Goal: Information Seeking & Learning: Find specific fact

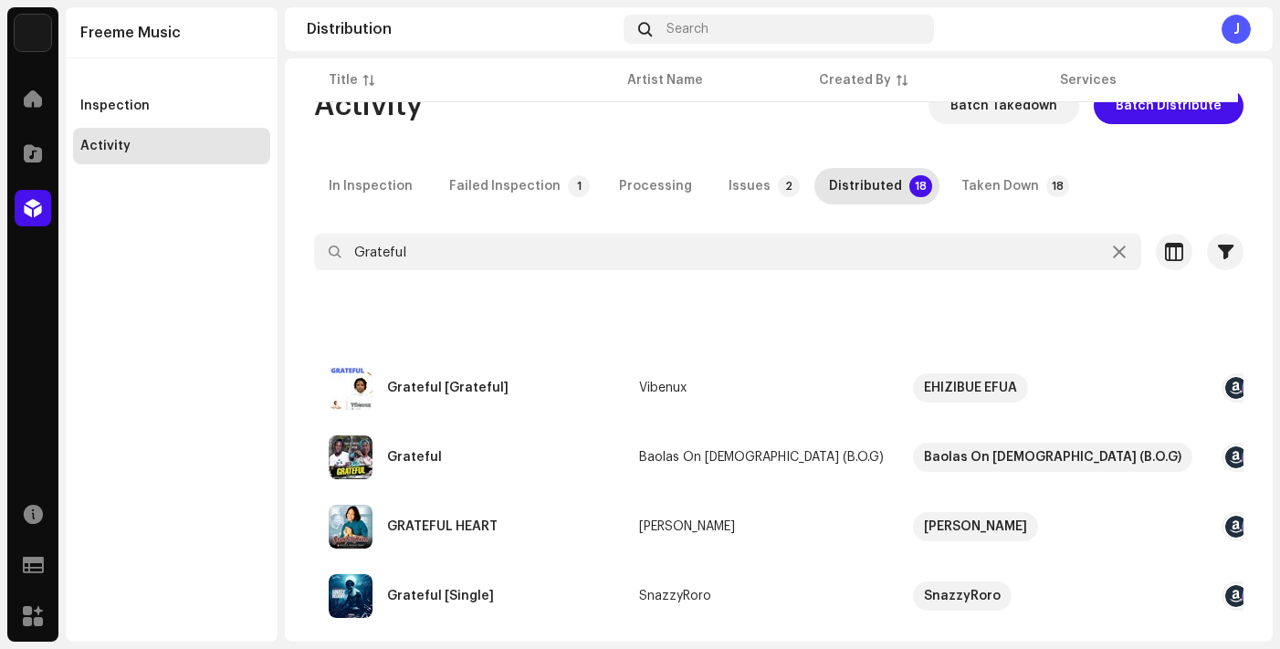
scroll to position [1013, 0]
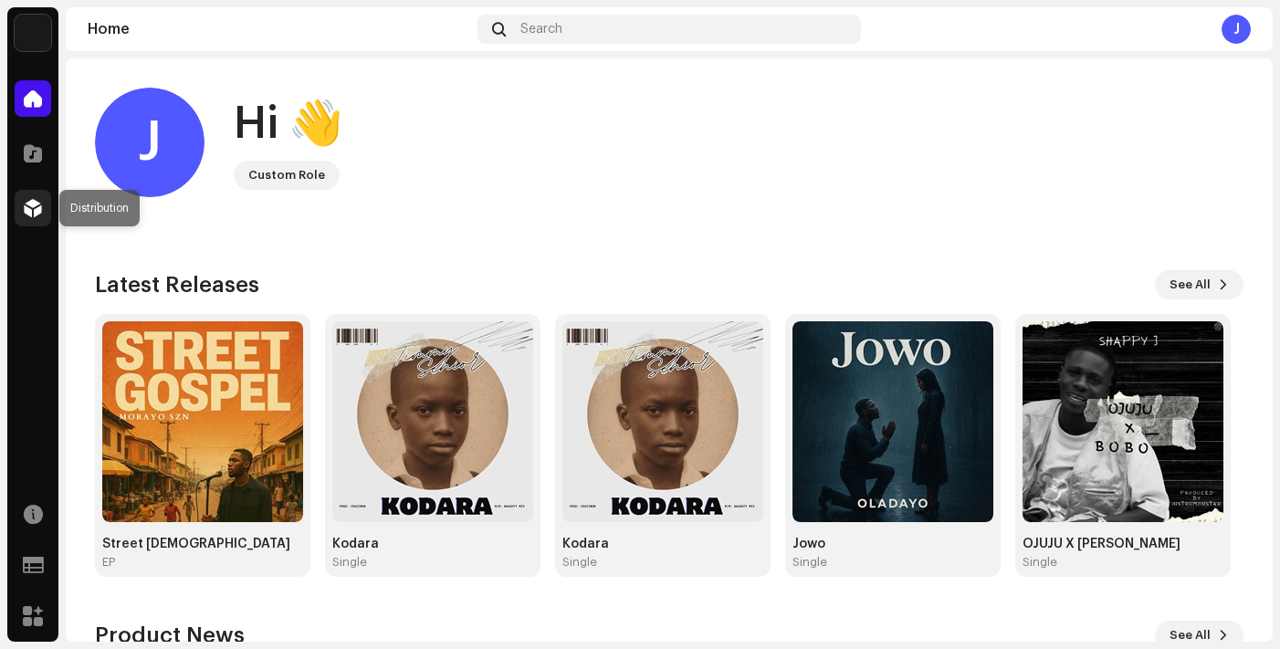
click at [38, 214] on span at bounding box center [33, 208] width 18 height 15
click at [33, 193] on div at bounding box center [33, 208] width 37 height 37
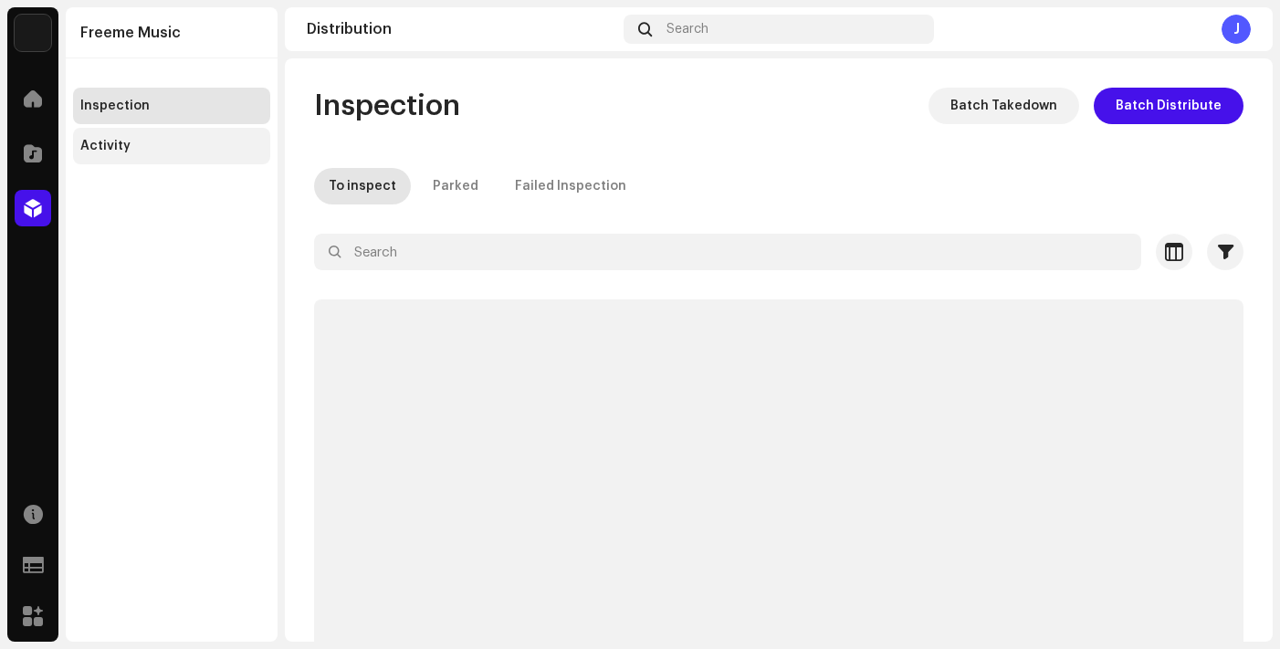
click at [173, 146] on div "Activity" at bounding box center [171, 146] width 183 height 15
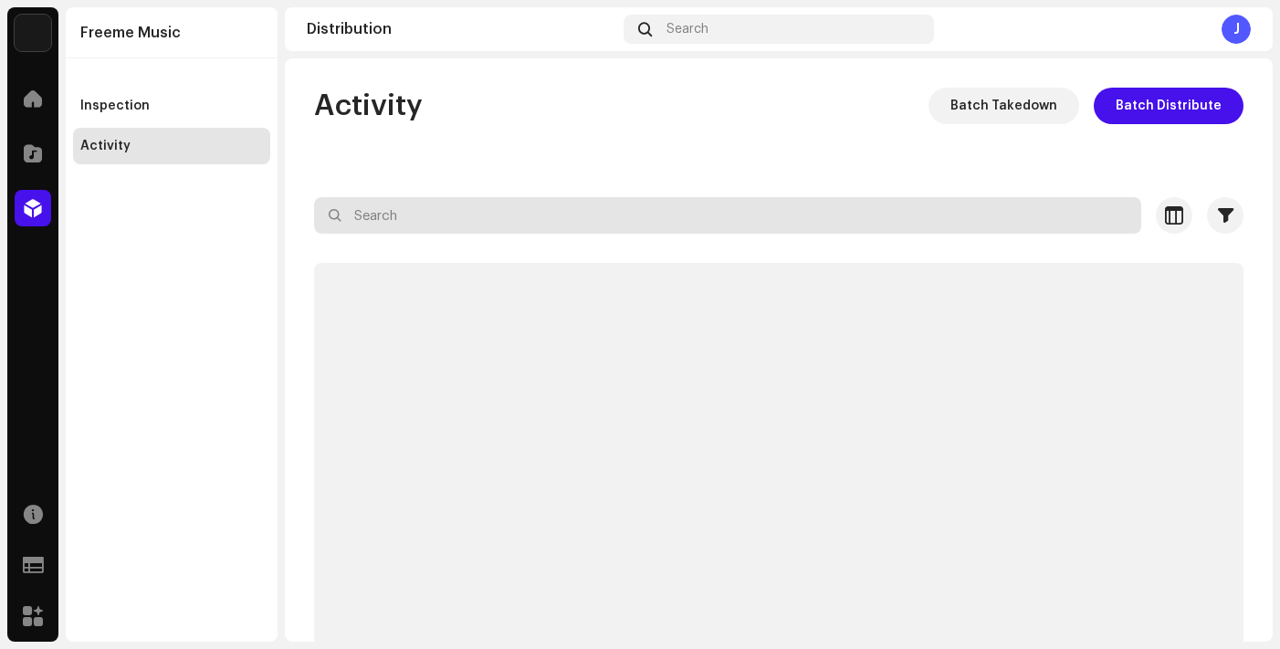
click at [735, 212] on input "text" at bounding box center [727, 215] width 827 height 37
paste input "Sounds from the basement"
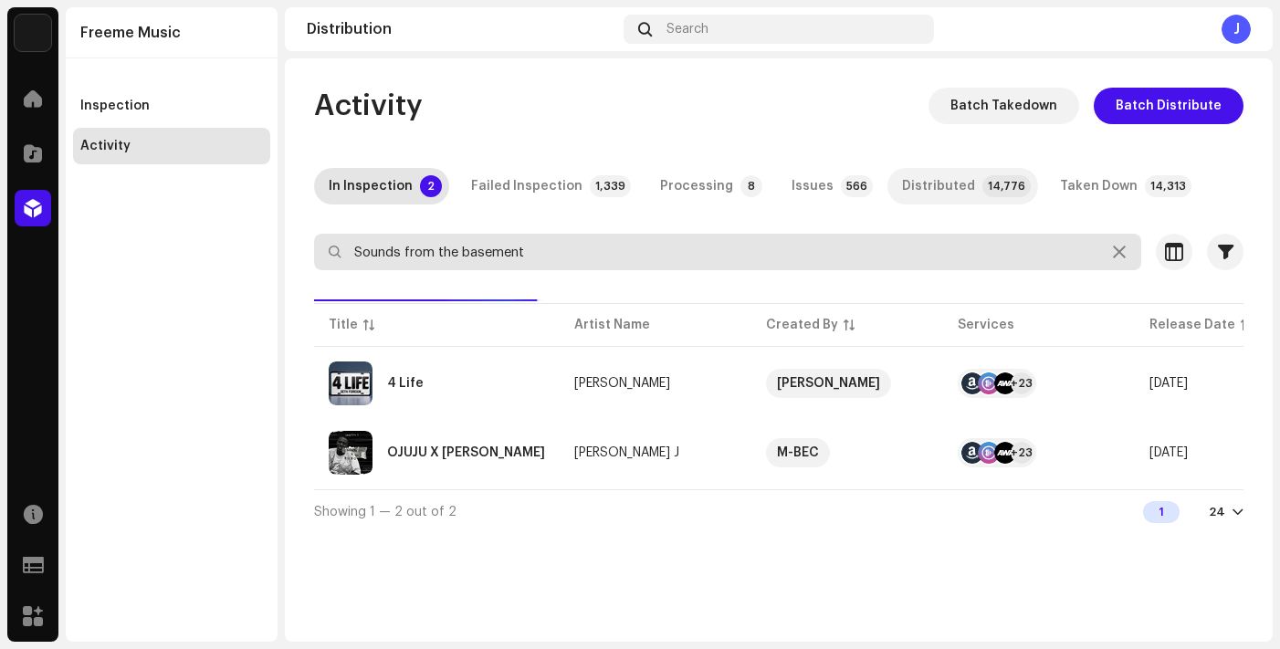
type input "Sounds from the basement"
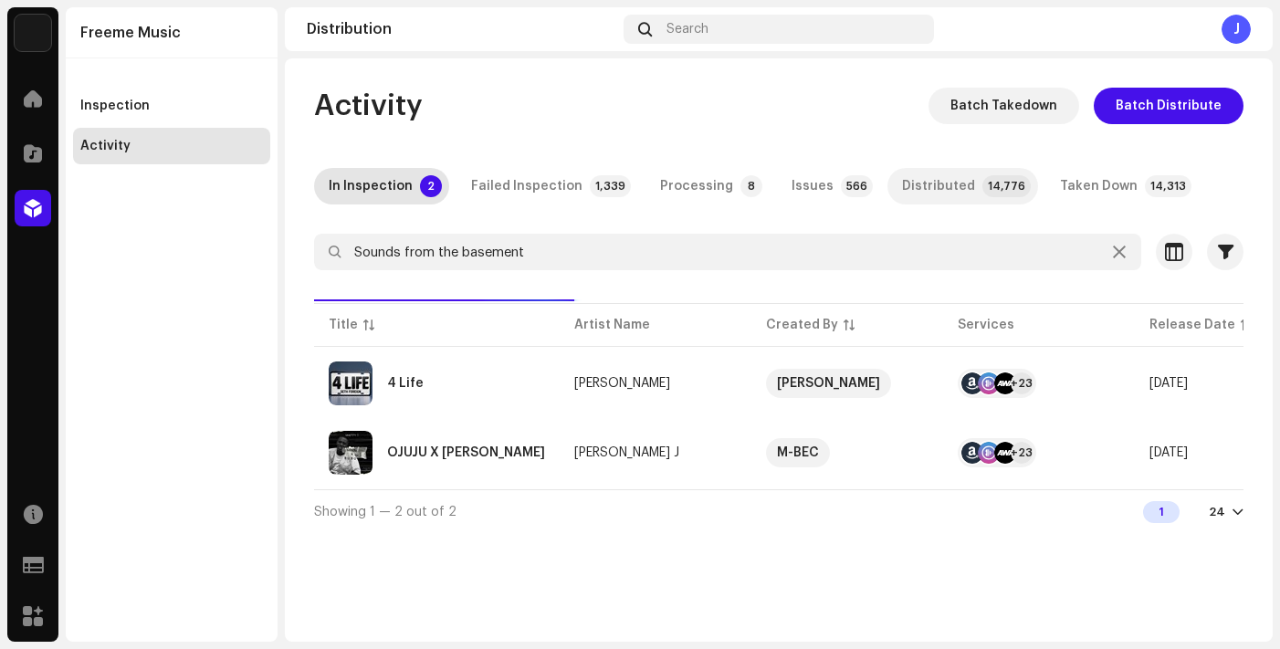
click at [918, 187] on div "Distributed" at bounding box center [938, 186] width 73 height 37
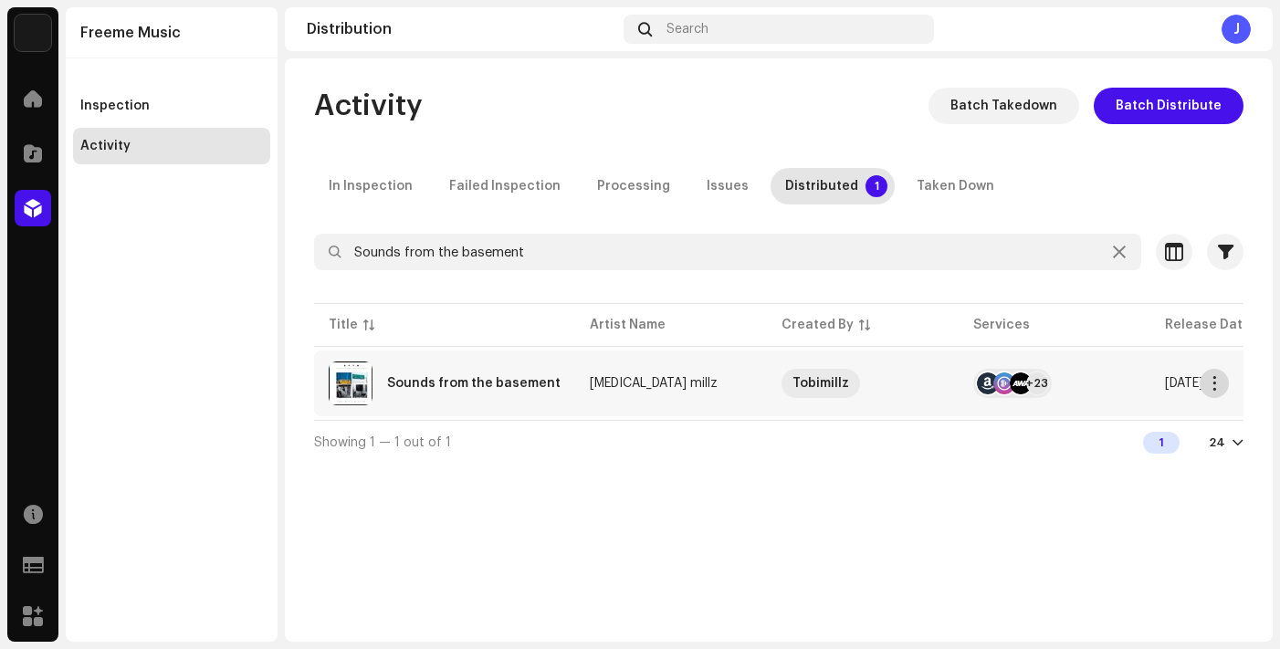
click at [1209, 383] on span "button" at bounding box center [1214, 383] width 14 height 15
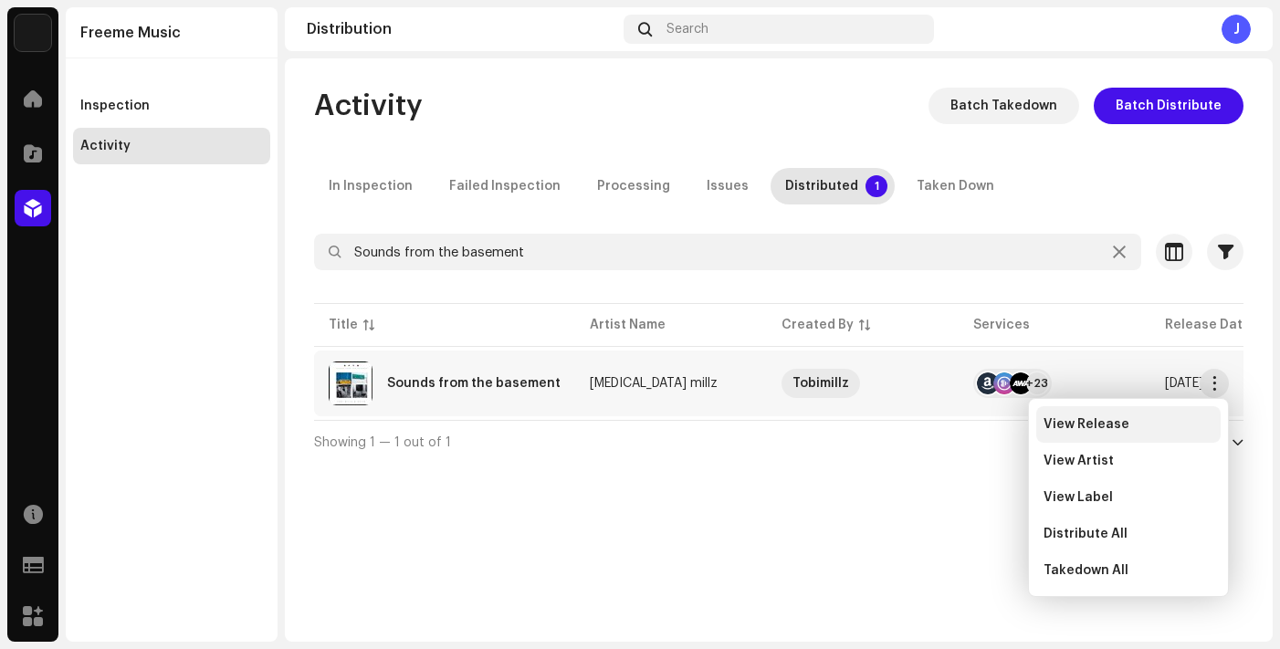
click at [1099, 424] on span "View Release" at bounding box center [1086, 424] width 86 height 15
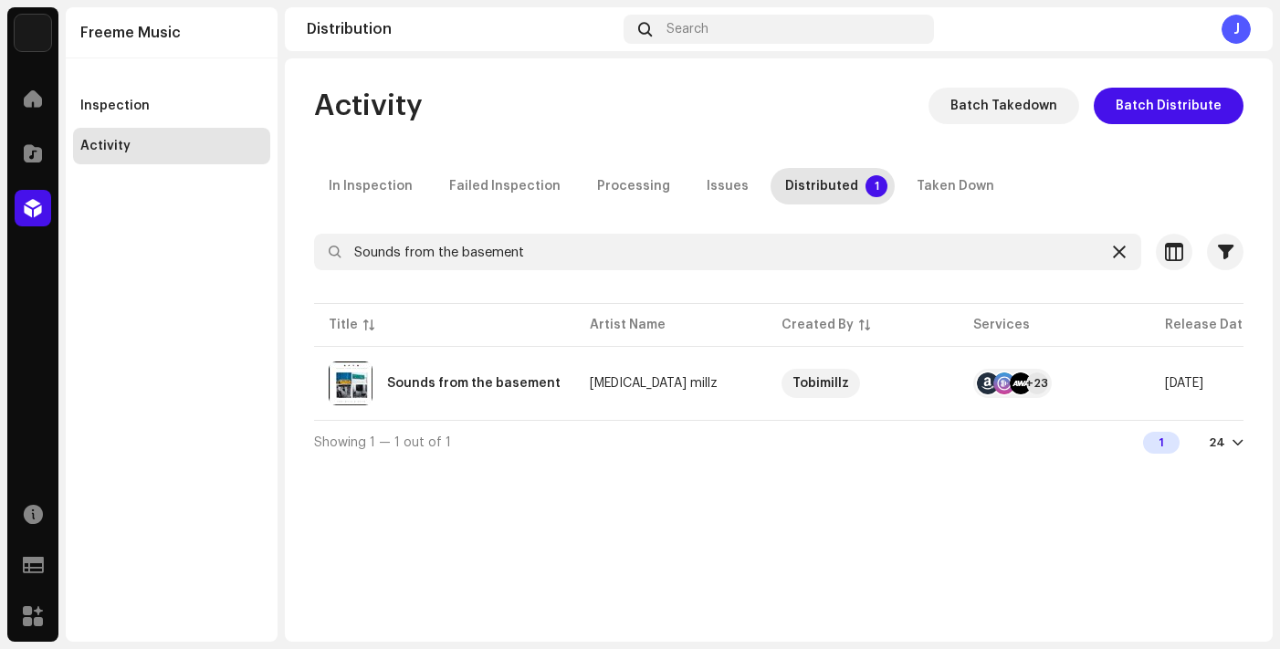
click at [1126, 252] on div at bounding box center [1119, 252] width 22 height 22
click at [1118, 252] on icon at bounding box center [1119, 252] width 13 height 15
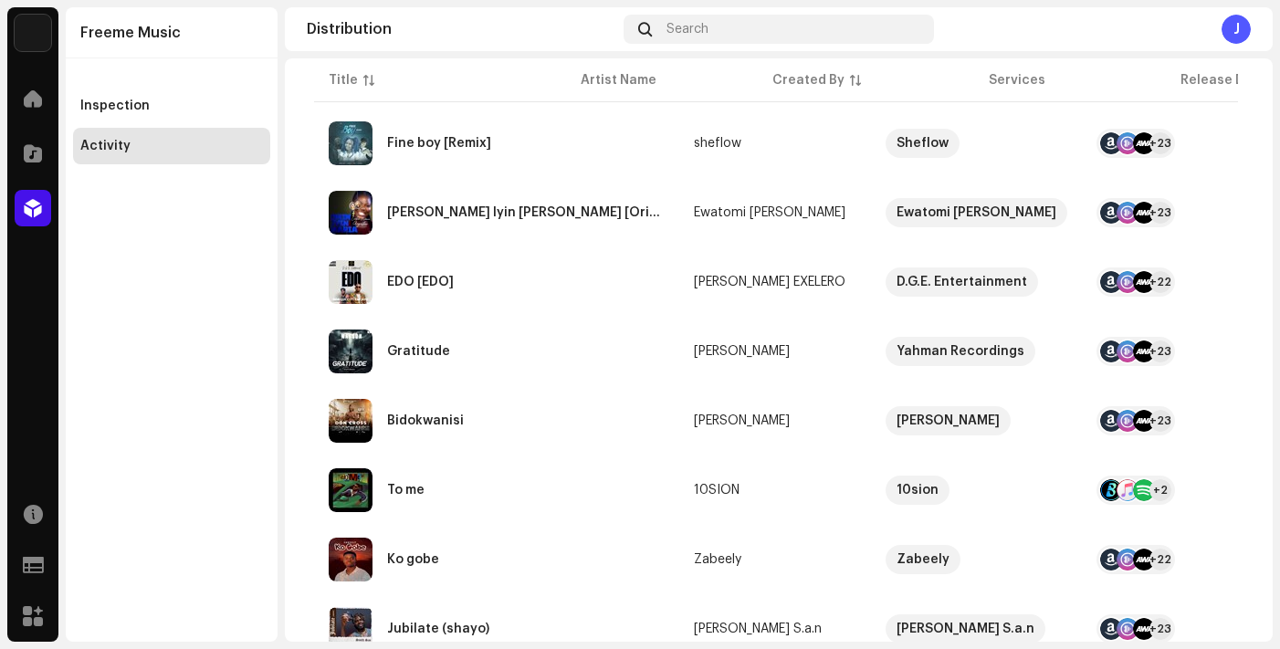
scroll to position [463, 0]
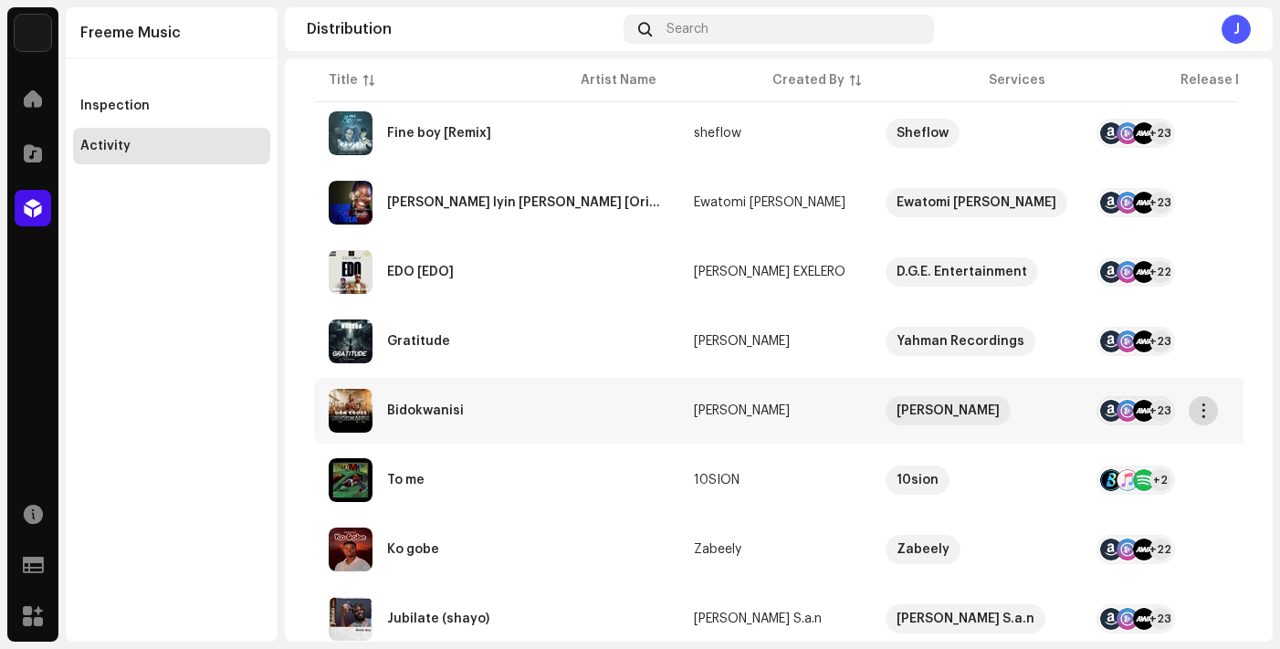
click at [1202, 413] on span "button" at bounding box center [1204, 410] width 14 height 15
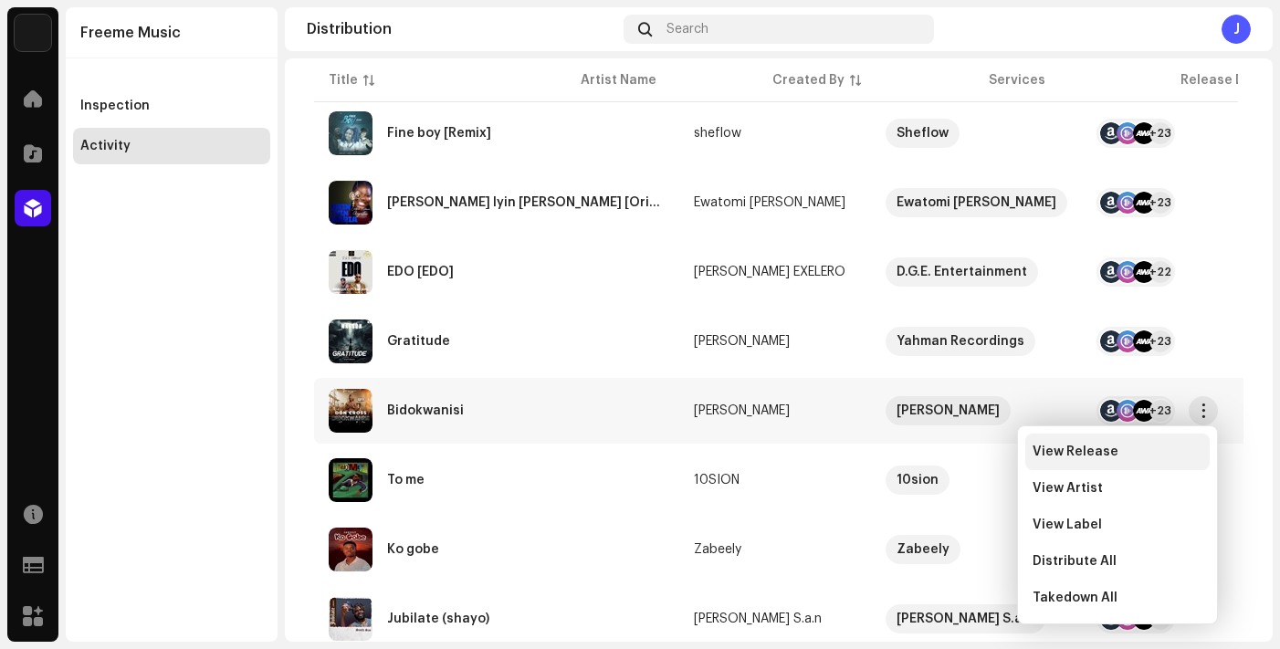
click at [1118, 457] on div "View Release" at bounding box center [1117, 451] width 170 height 15
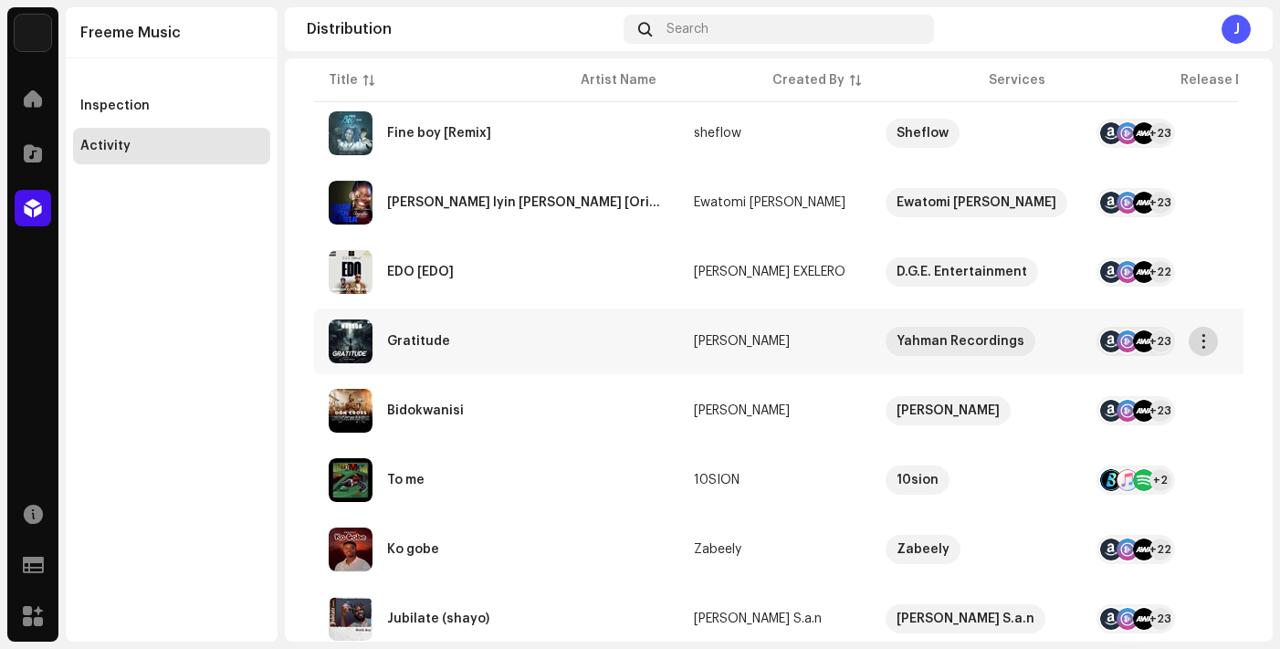
click at [1207, 340] on span "button" at bounding box center [1204, 341] width 14 height 15
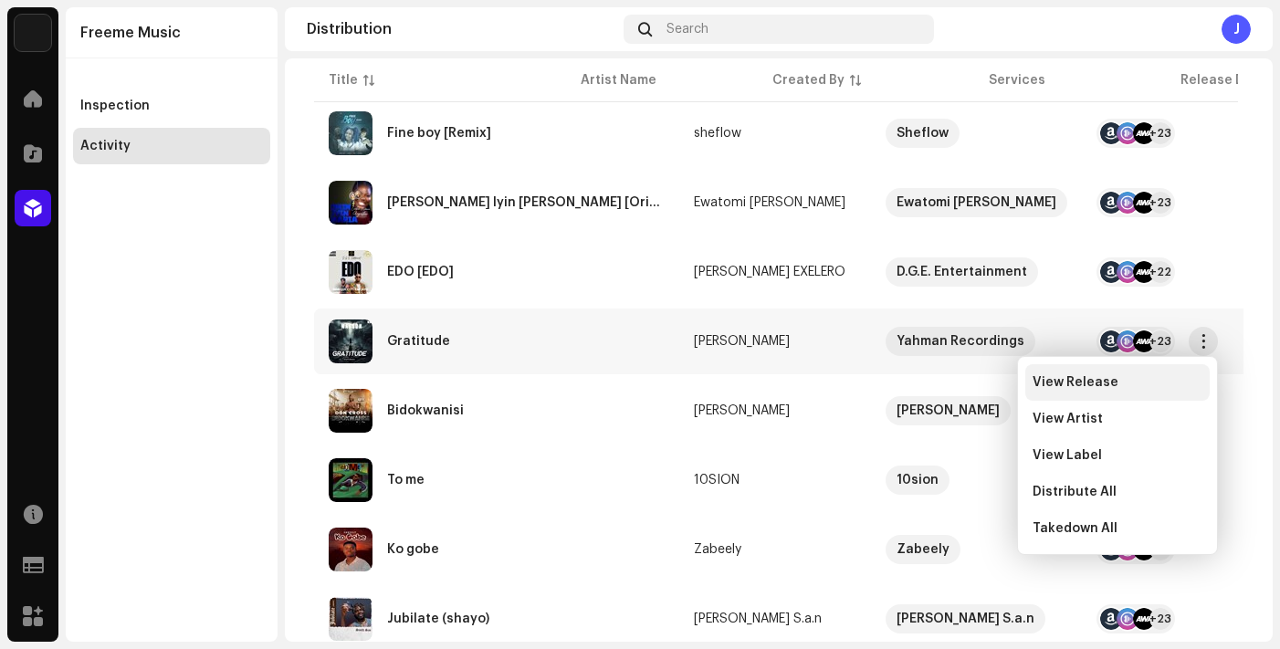
click at [1082, 375] on span "View Release" at bounding box center [1075, 382] width 86 height 15
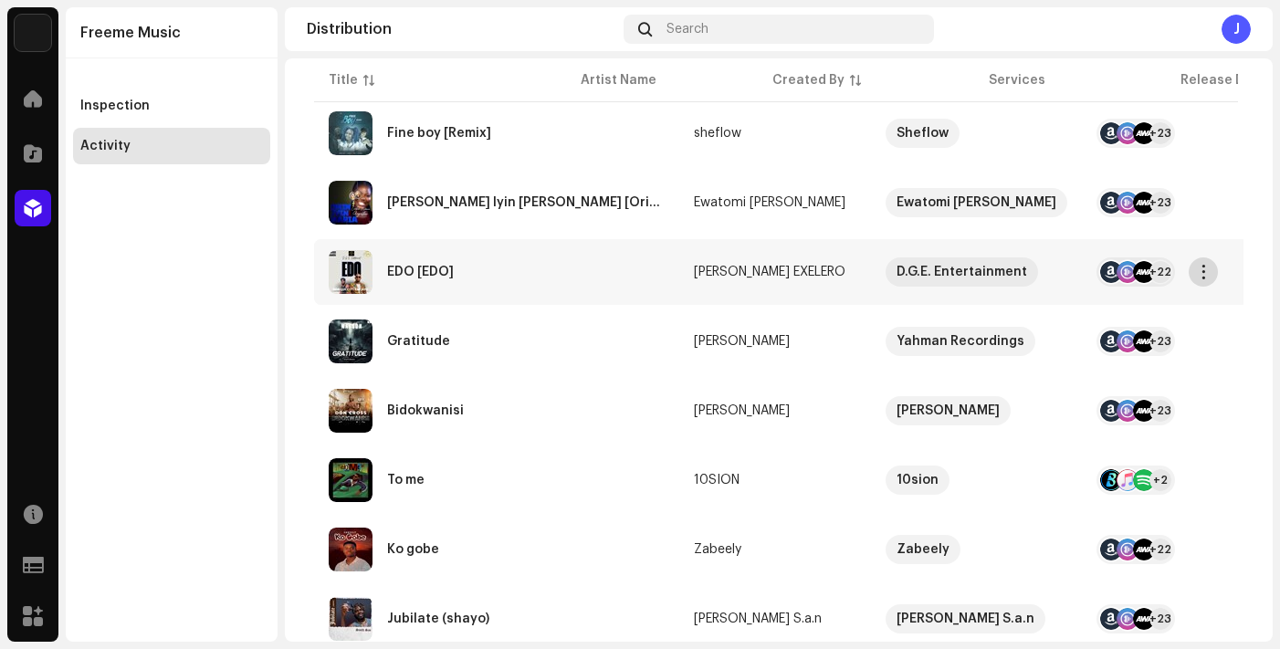
click at [1202, 267] on span "button" at bounding box center [1204, 272] width 14 height 15
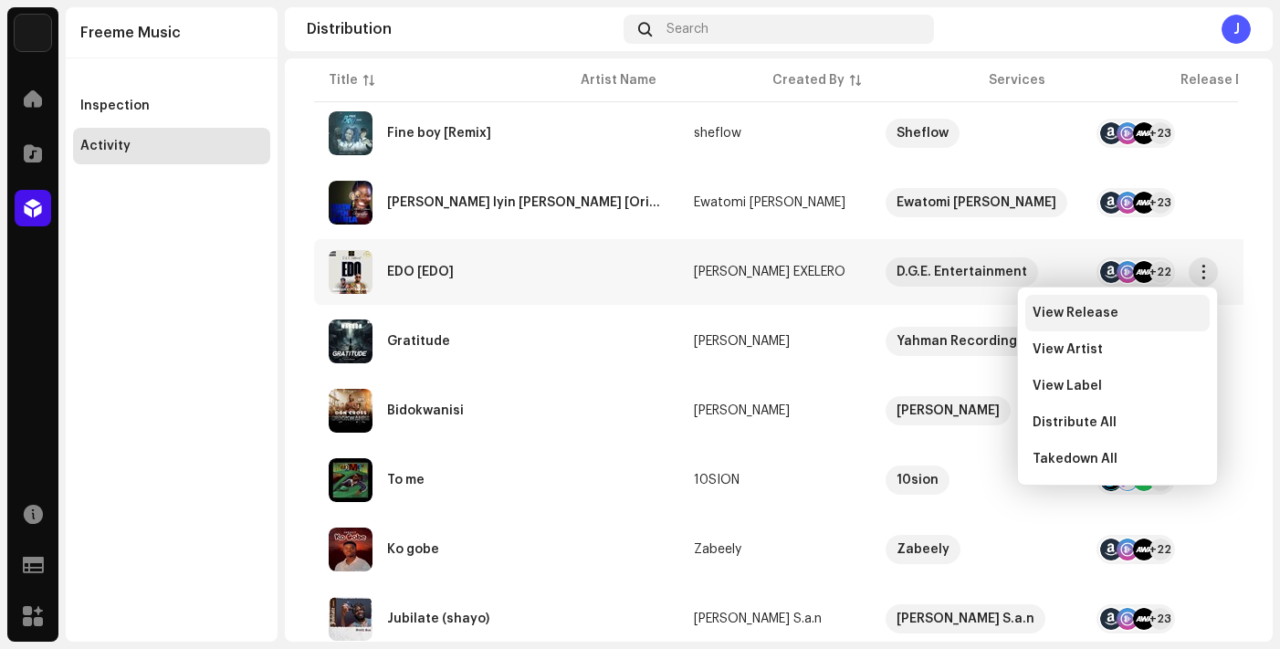
click at [1079, 311] on span "View Release" at bounding box center [1075, 313] width 86 height 15
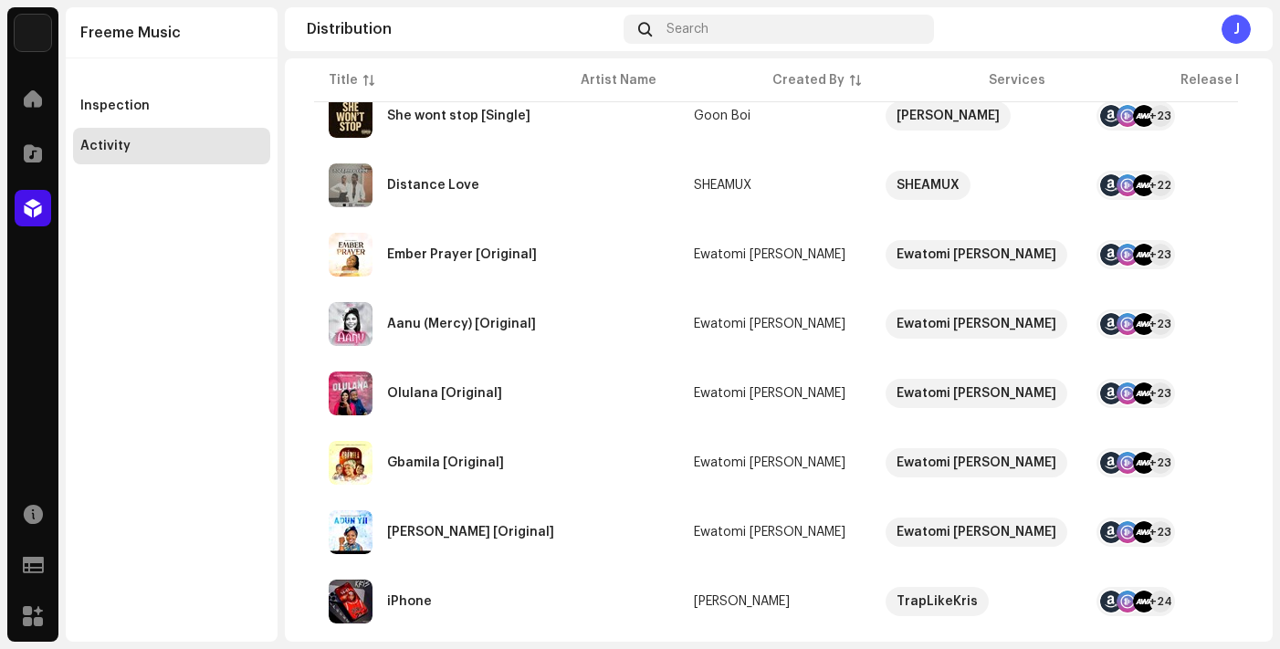
scroll to position [1134, 0]
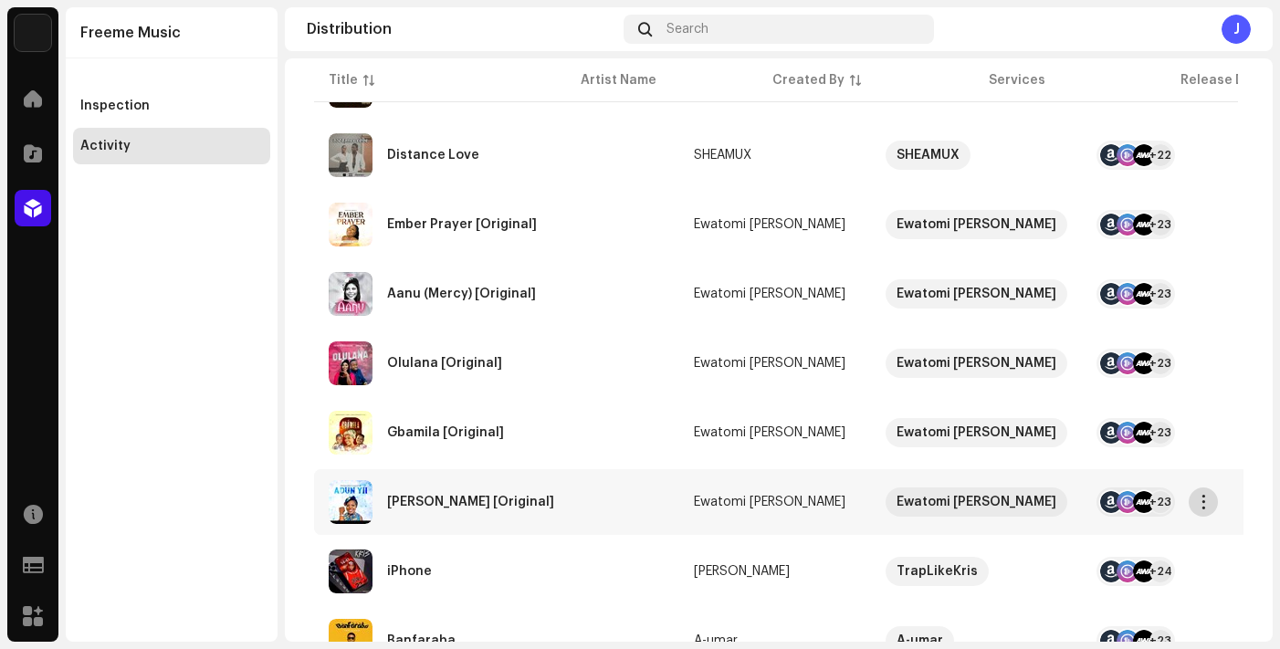
click at [1207, 503] on span "button" at bounding box center [1204, 502] width 14 height 15
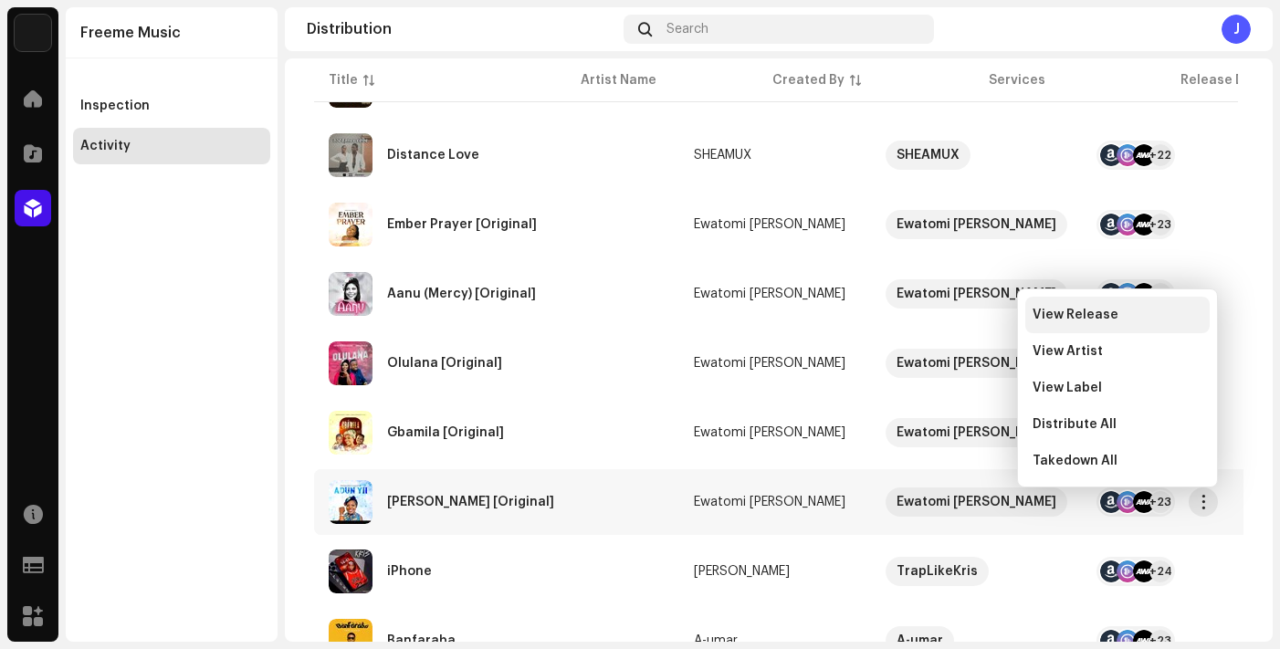
click at [1072, 308] on span "View Release" at bounding box center [1075, 315] width 86 height 15
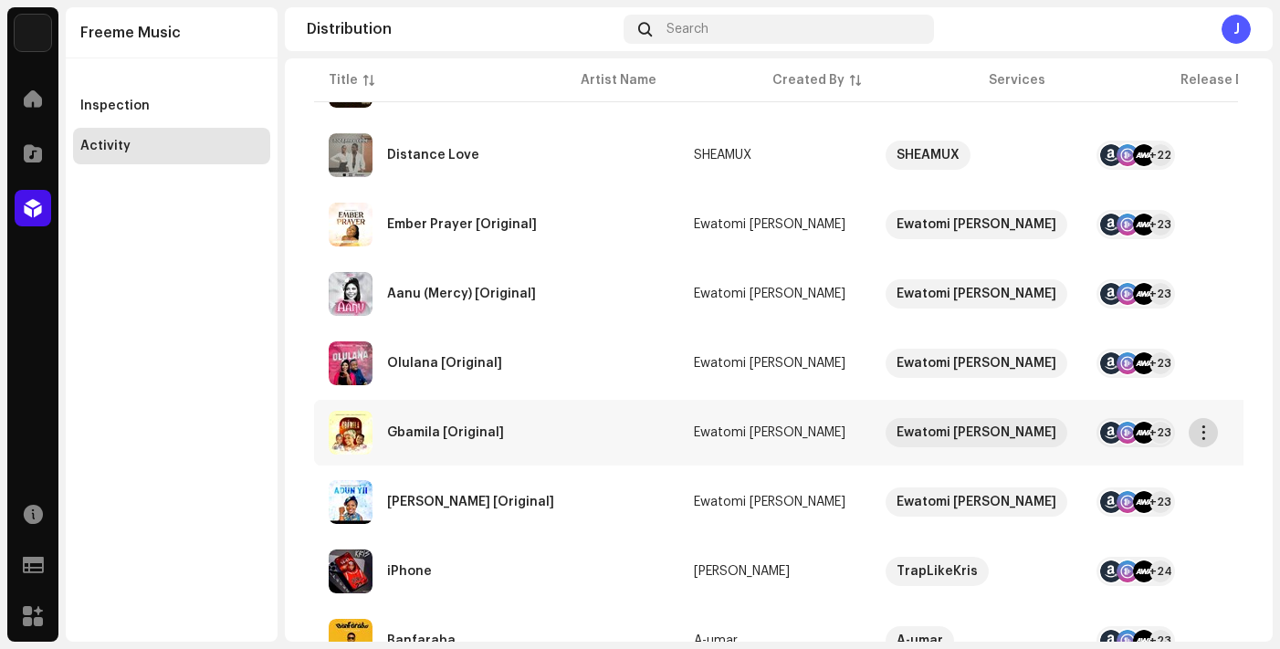
click at [1204, 434] on span "button" at bounding box center [1204, 432] width 14 height 15
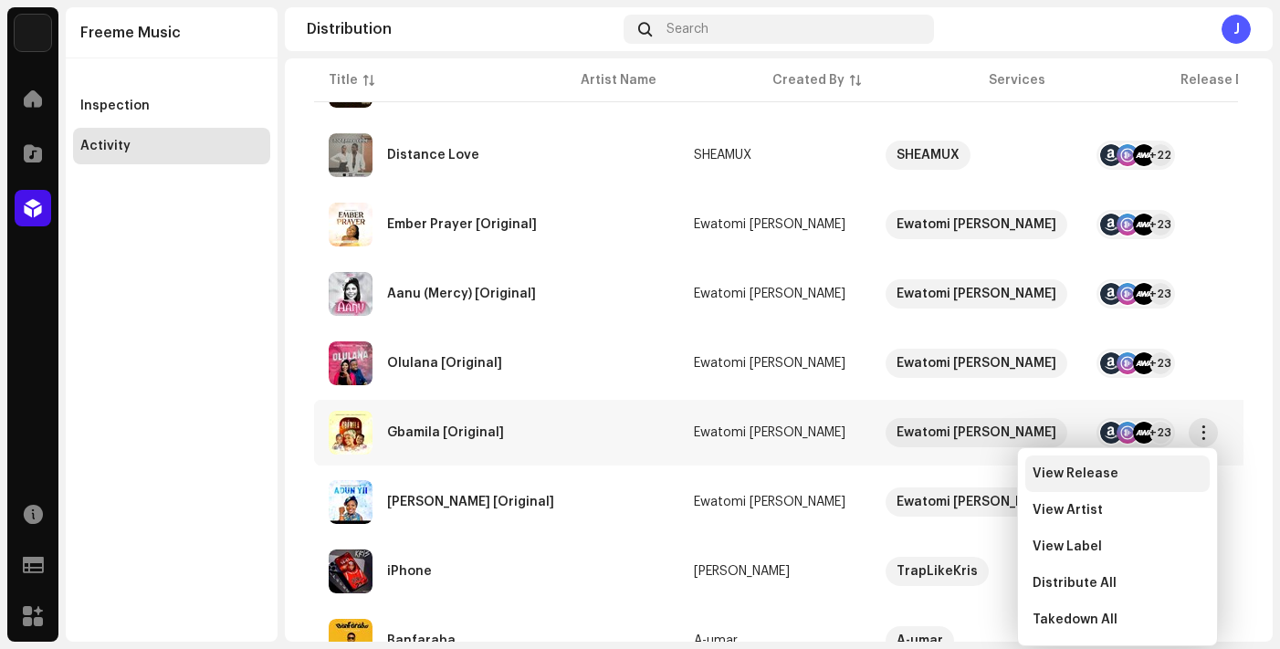
click at [1103, 481] on div "View Release" at bounding box center [1117, 473] width 184 height 37
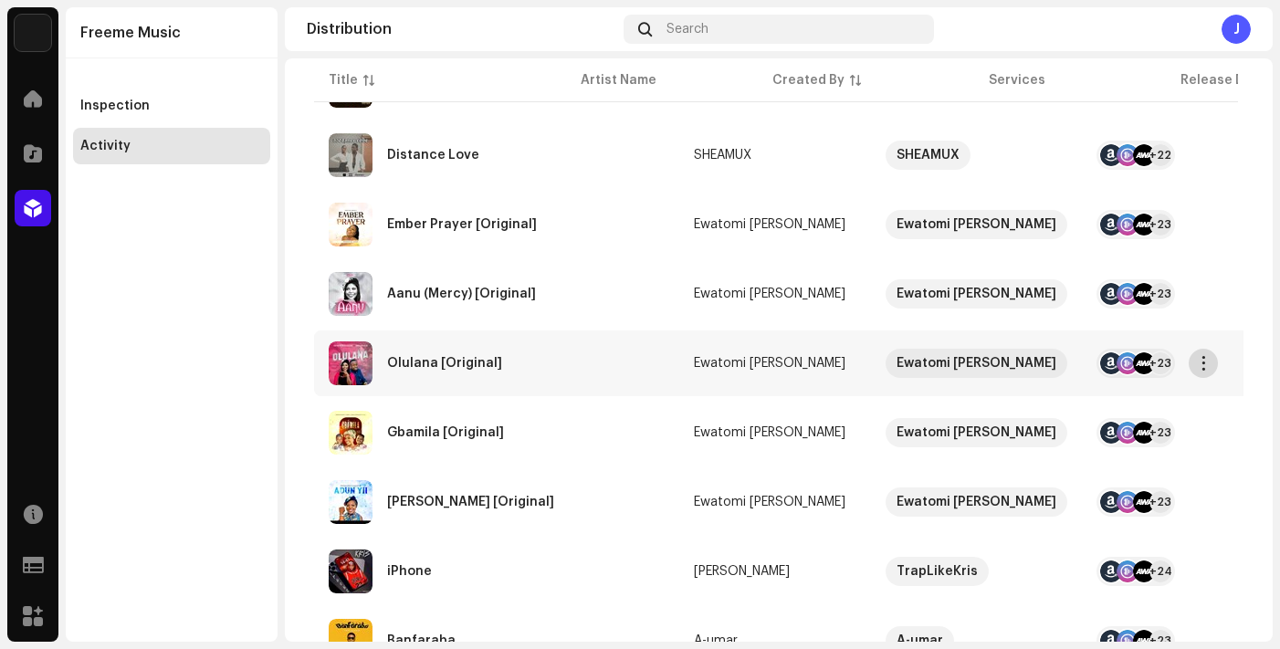
click at [1202, 366] on span "button" at bounding box center [1204, 363] width 14 height 15
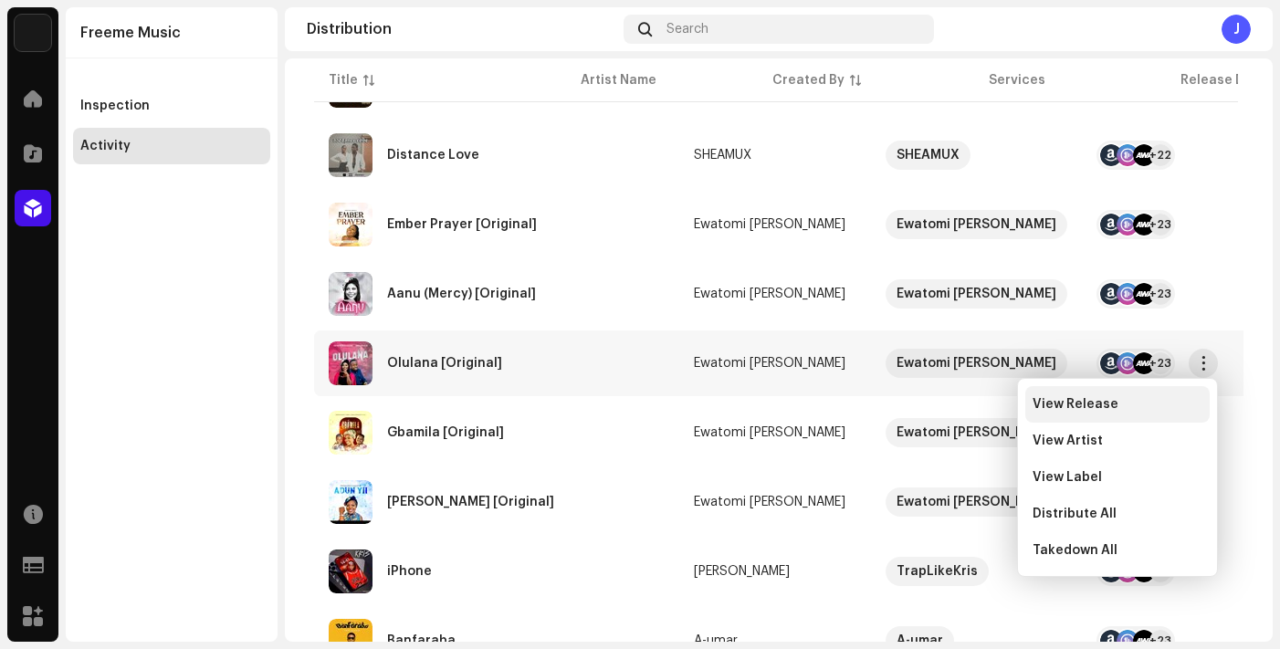
click at [1091, 400] on span "View Release" at bounding box center [1075, 404] width 86 height 15
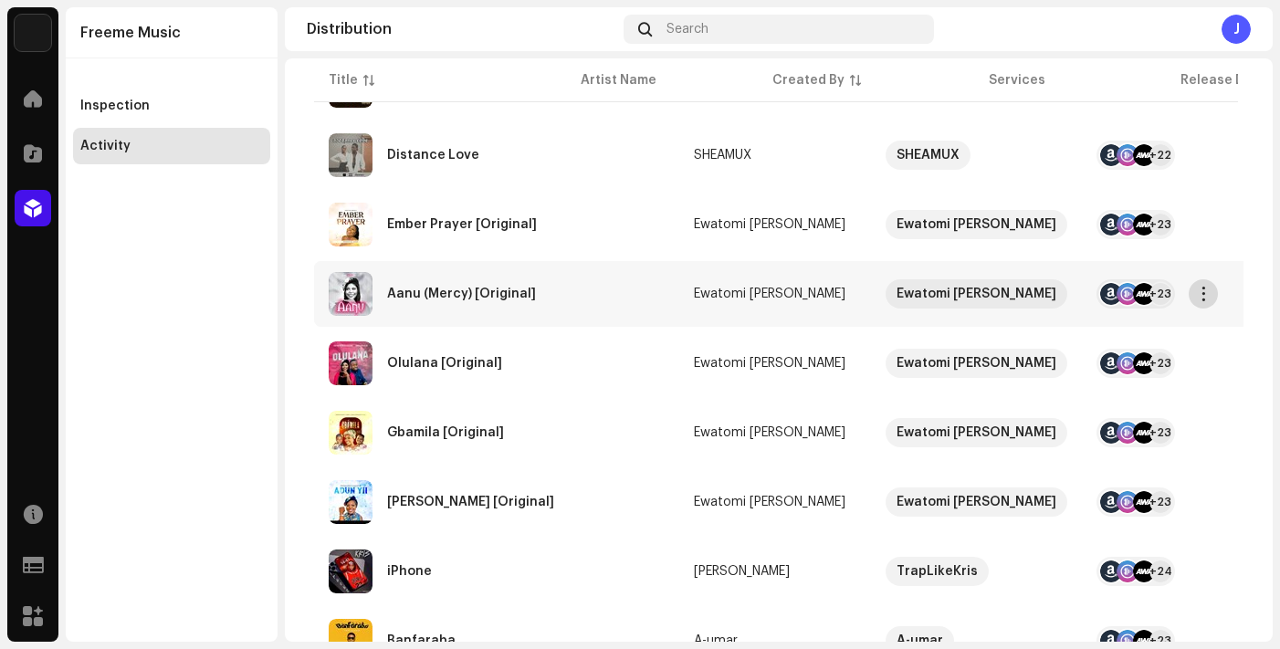
click at [1202, 287] on span "button" at bounding box center [1204, 294] width 14 height 15
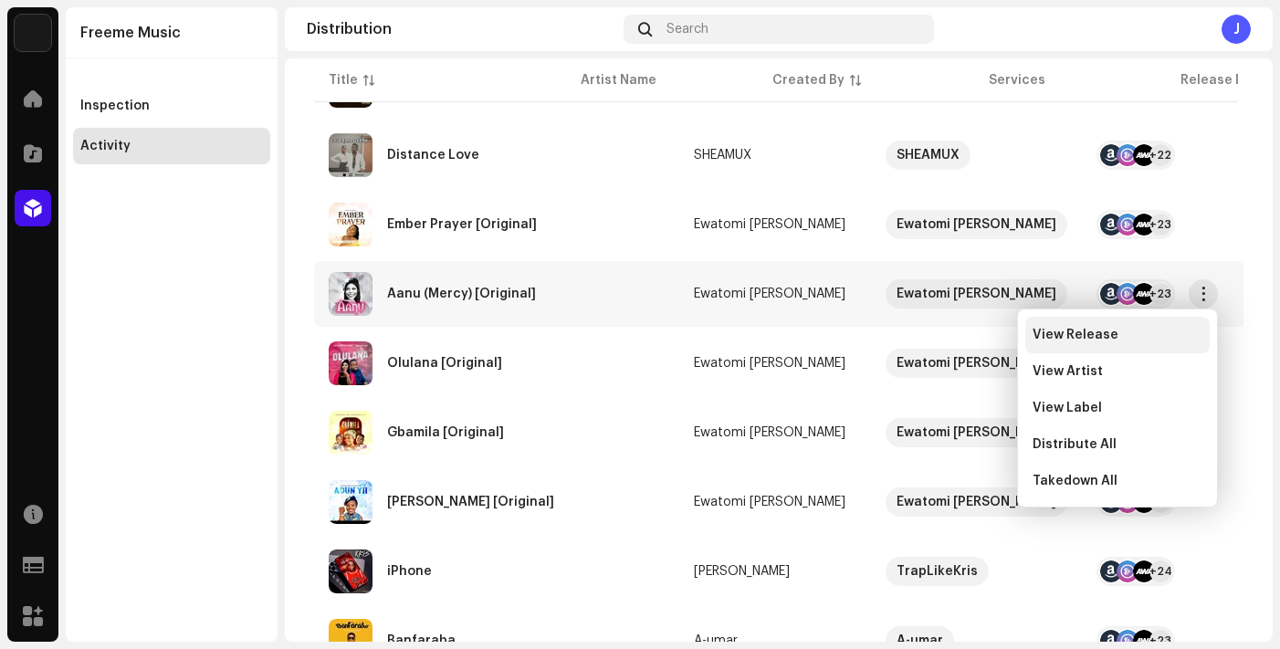
click at [1083, 340] on span "View Release" at bounding box center [1075, 335] width 86 height 15
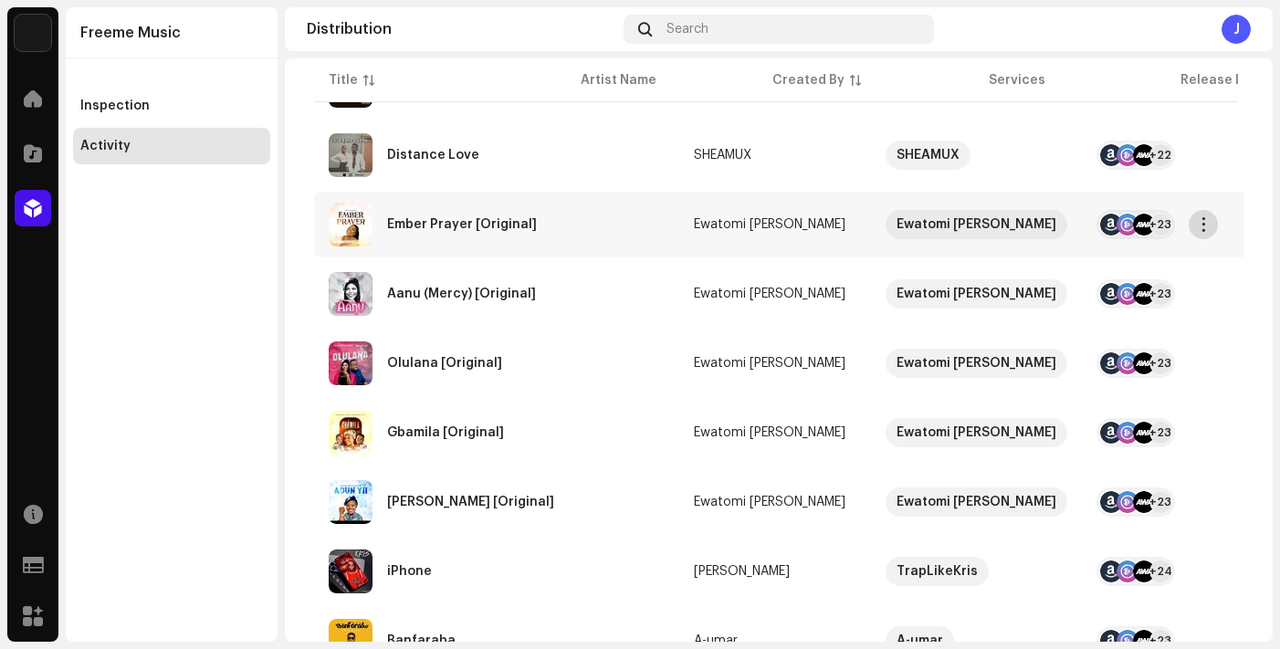
click at [1204, 223] on span "button" at bounding box center [1204, 224] width 14 height 15
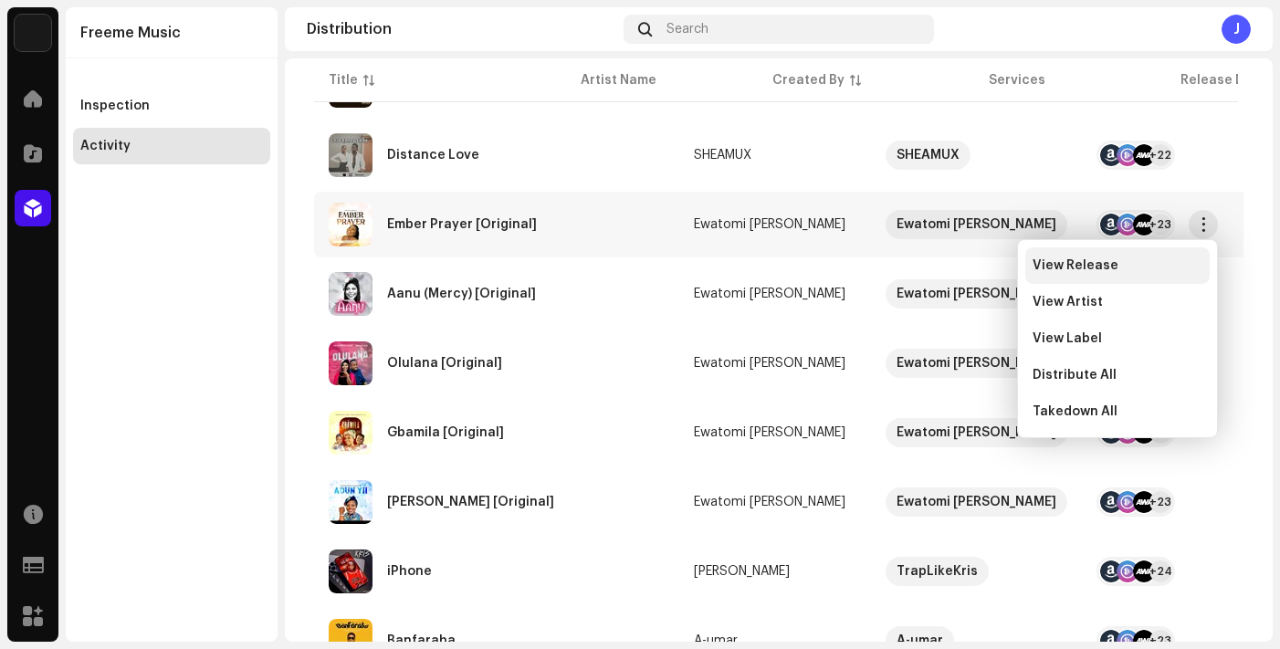
click at [1098, 258] on span "View Release" at bounding box center [1075, 265] width 86 height 15
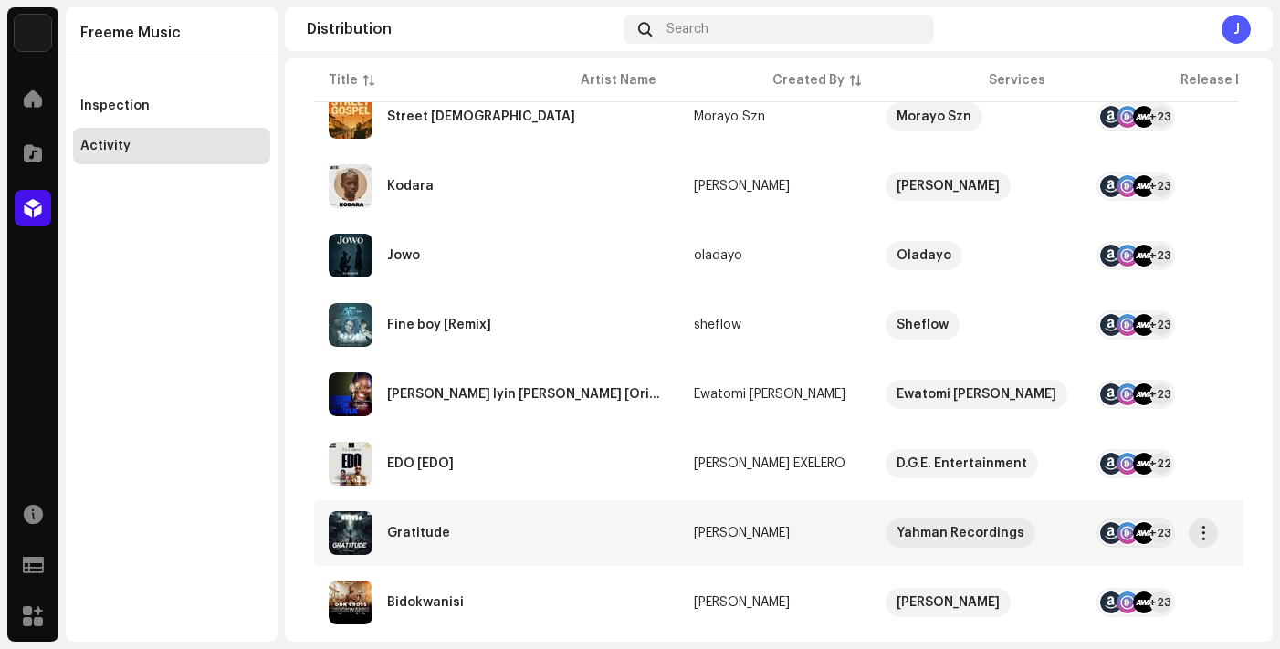
scroll to position [257, 0]
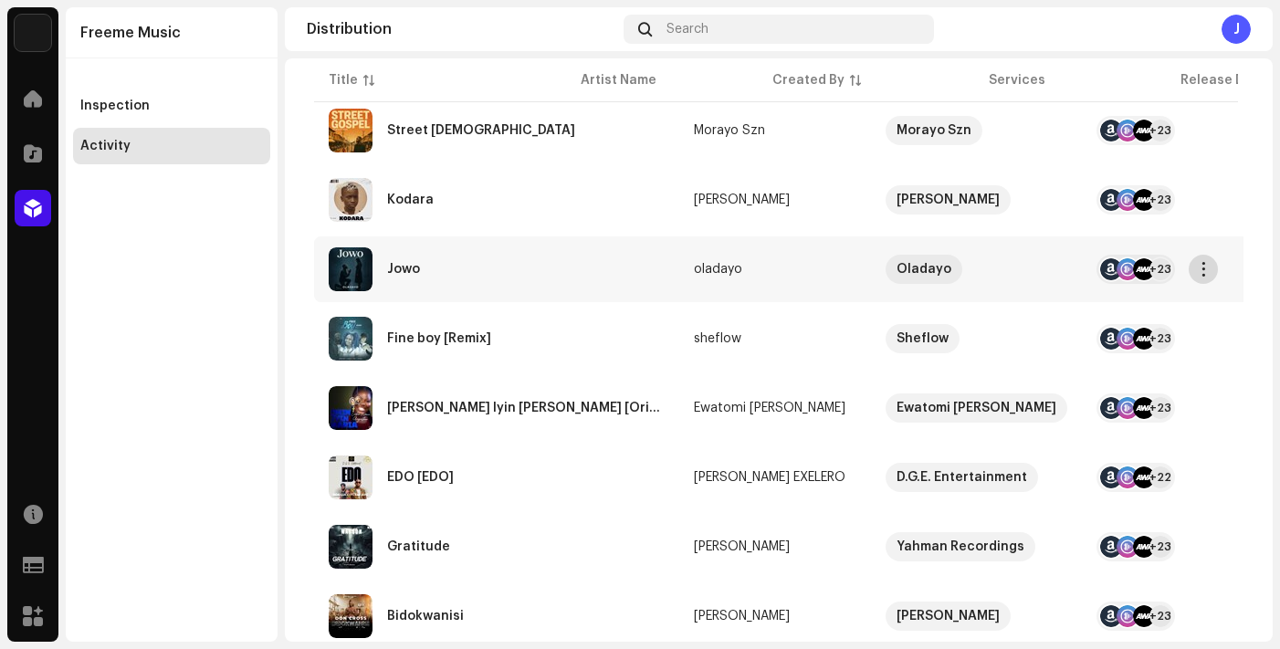
click at [1206, 274] on span "button" at bounding box center [1204, 269] width 14 height 15
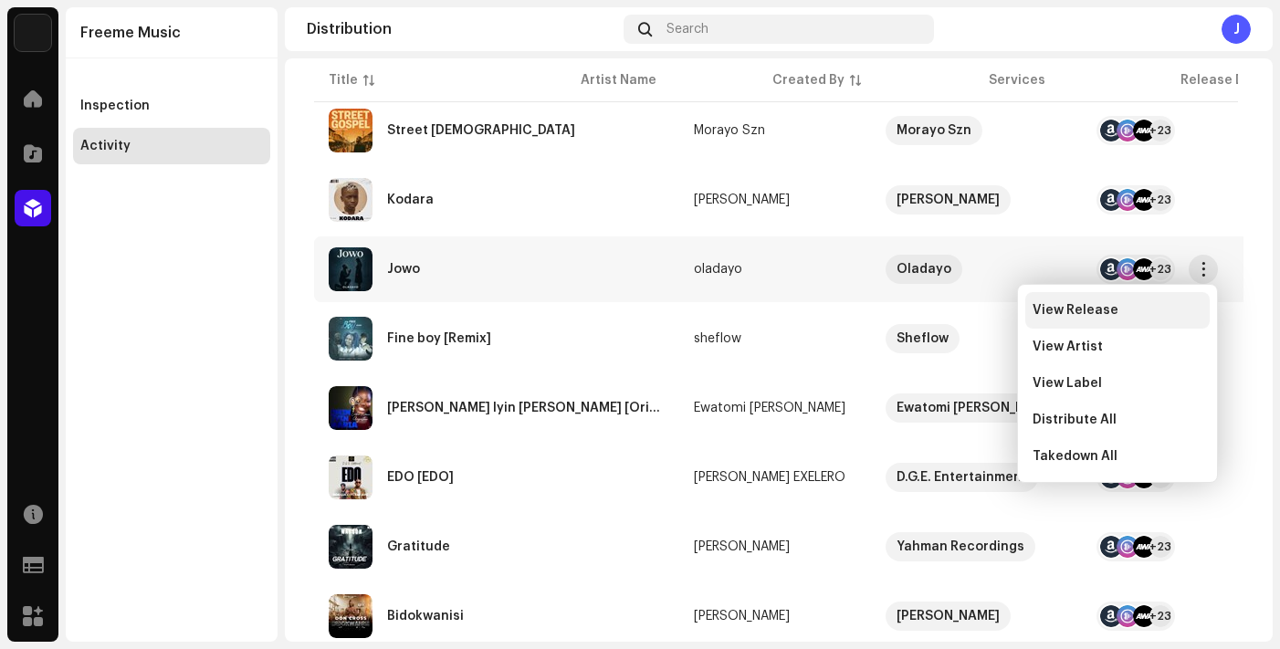
click at [1120, 303] on div "View Release" at bounding box center [1117, 310] width 170 height 15
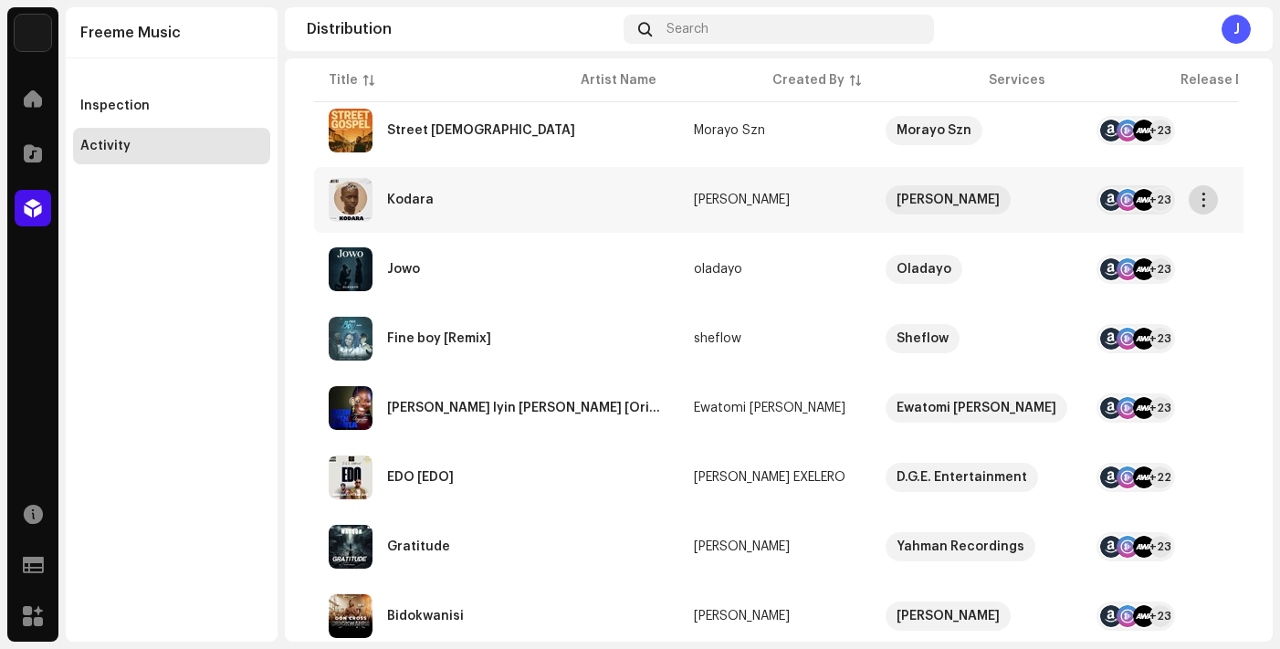
click at [1208, 196] on span "button" at bounding box center [1204, 200] width 14 height 15
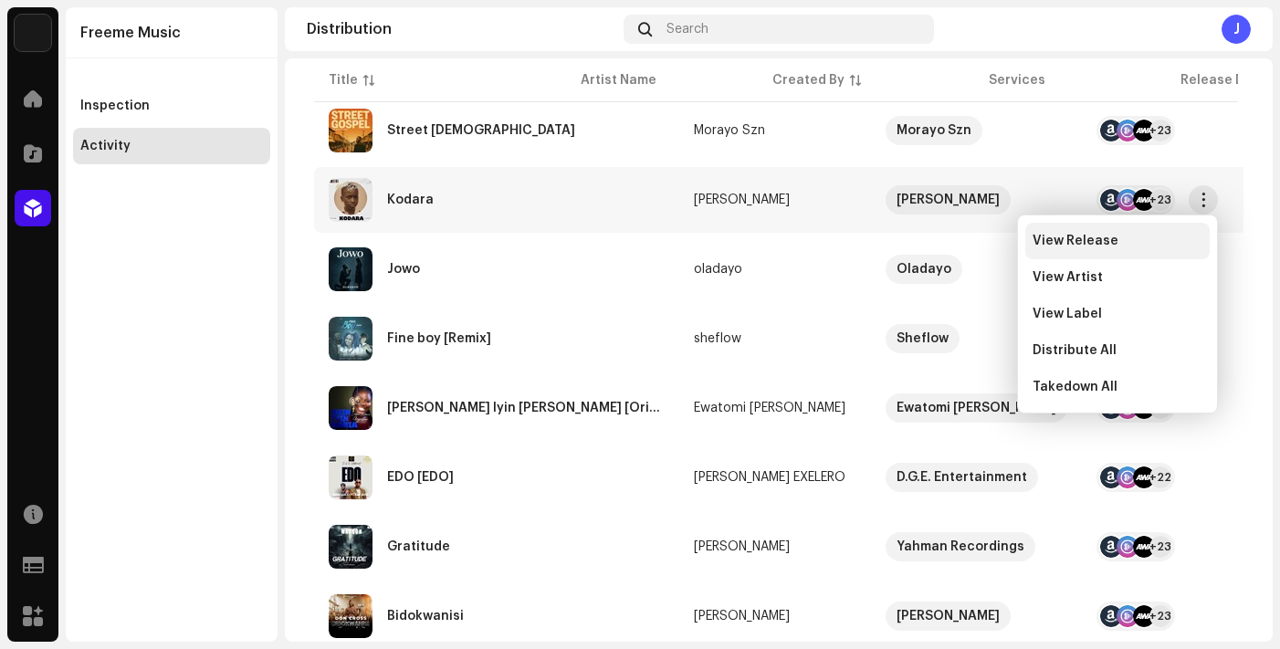
click at [1072, 243] on span "View Release" at bounding box center [1075, 241] width 86 height 15
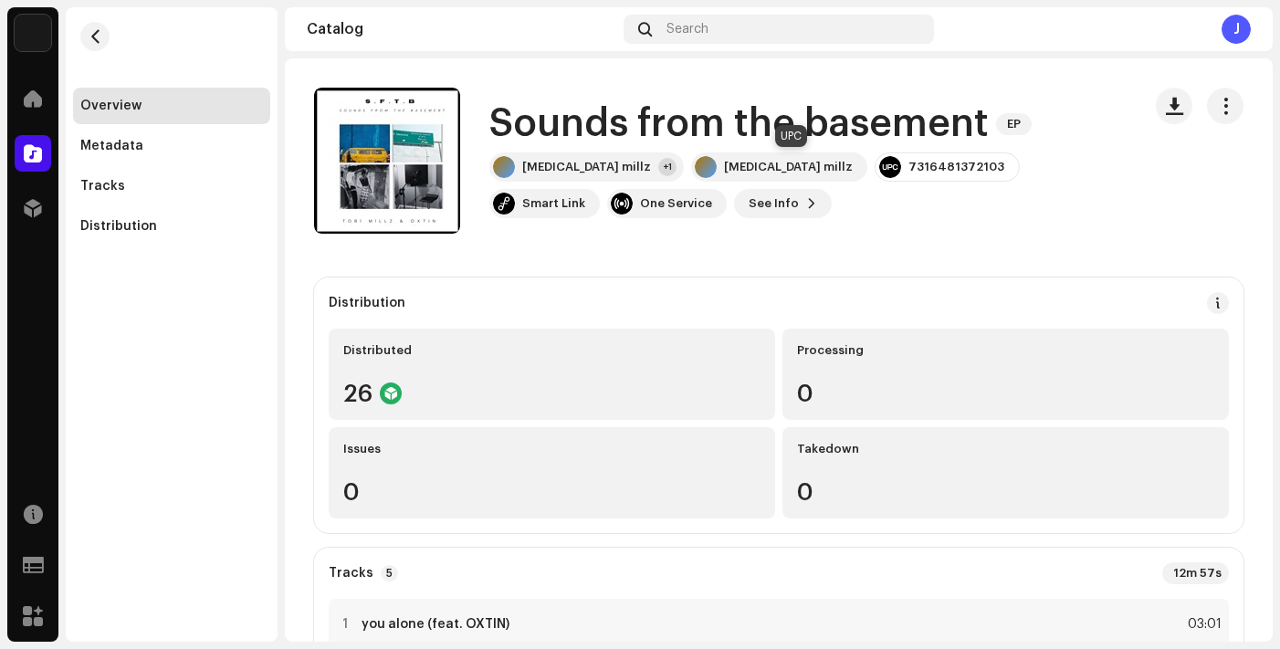
click at [908, 169] on div "7316481372103" at bounding box center [956, 167] width 96 height 15
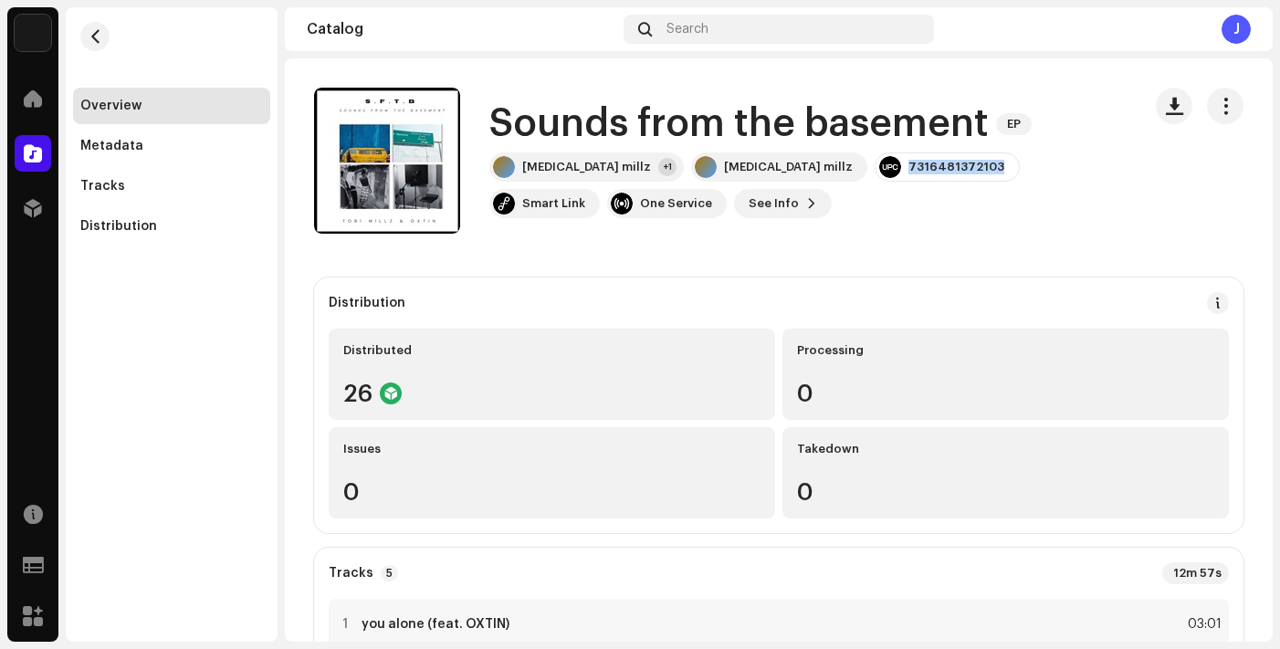
copy div "7316481372103"
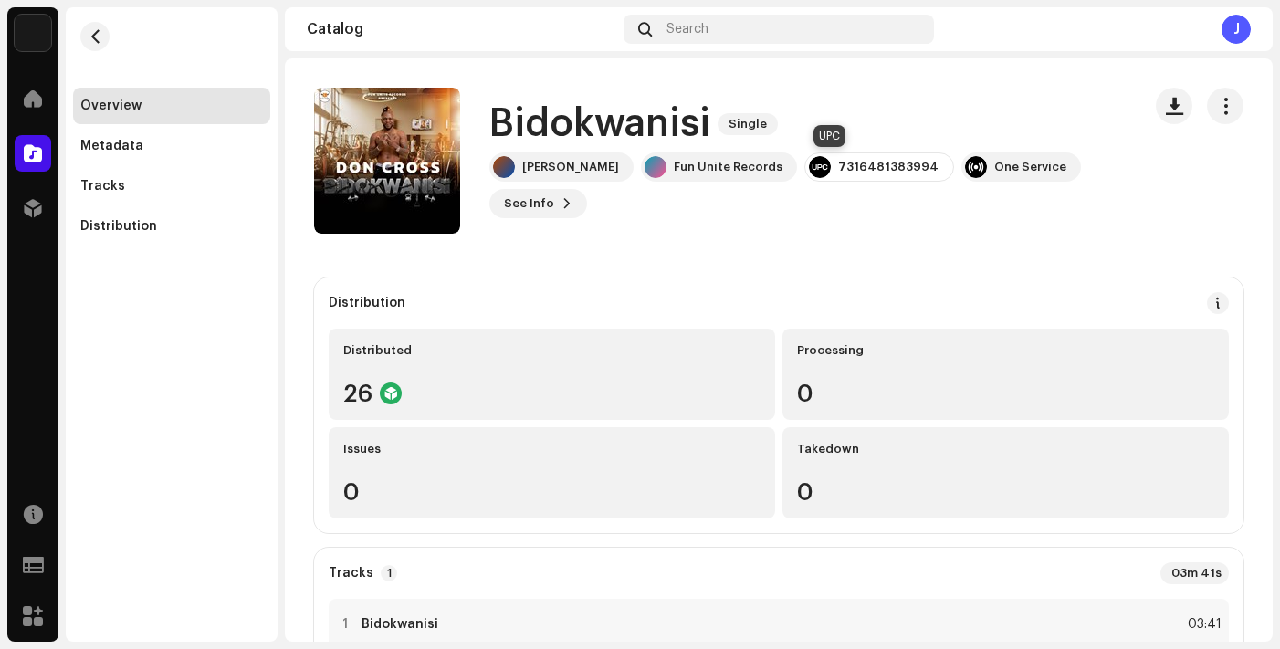
click at [838, 162] on div "7316481383994" at bounding box center [888, 167] width 100 height 15
copy div "7316481383994"
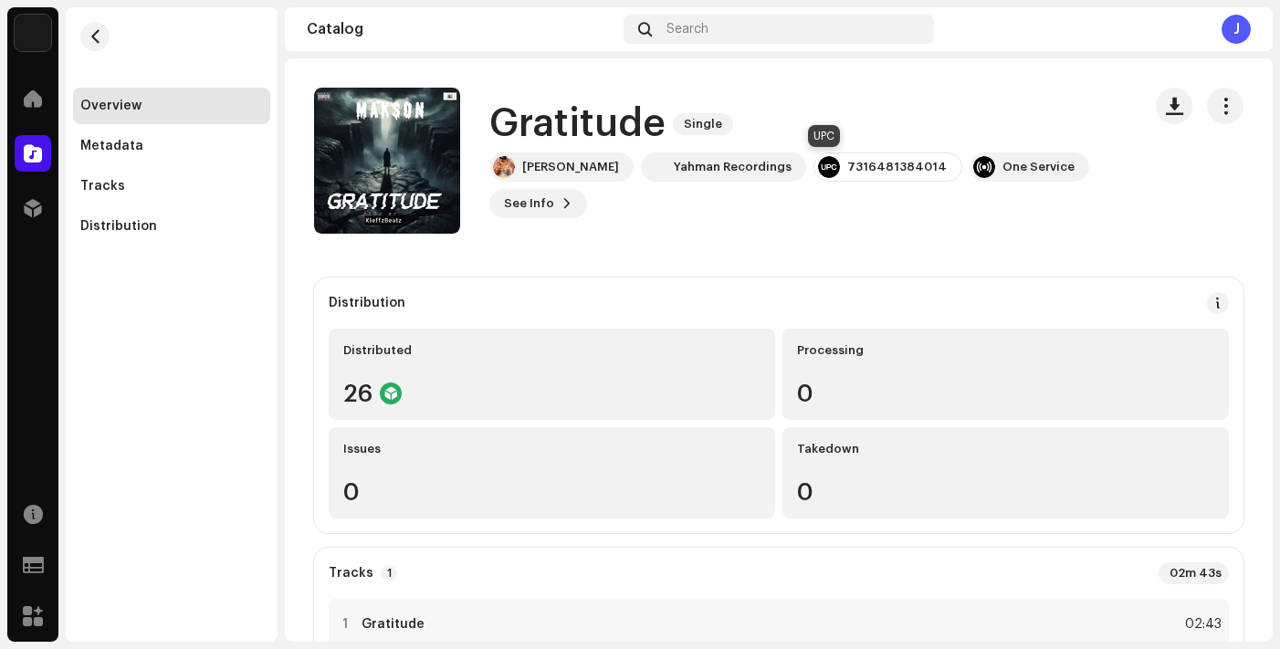
click at [851, 172] on div "7316481384014" at bounding box center [896, 167] width 99 height 15
copy div "7316481384014"
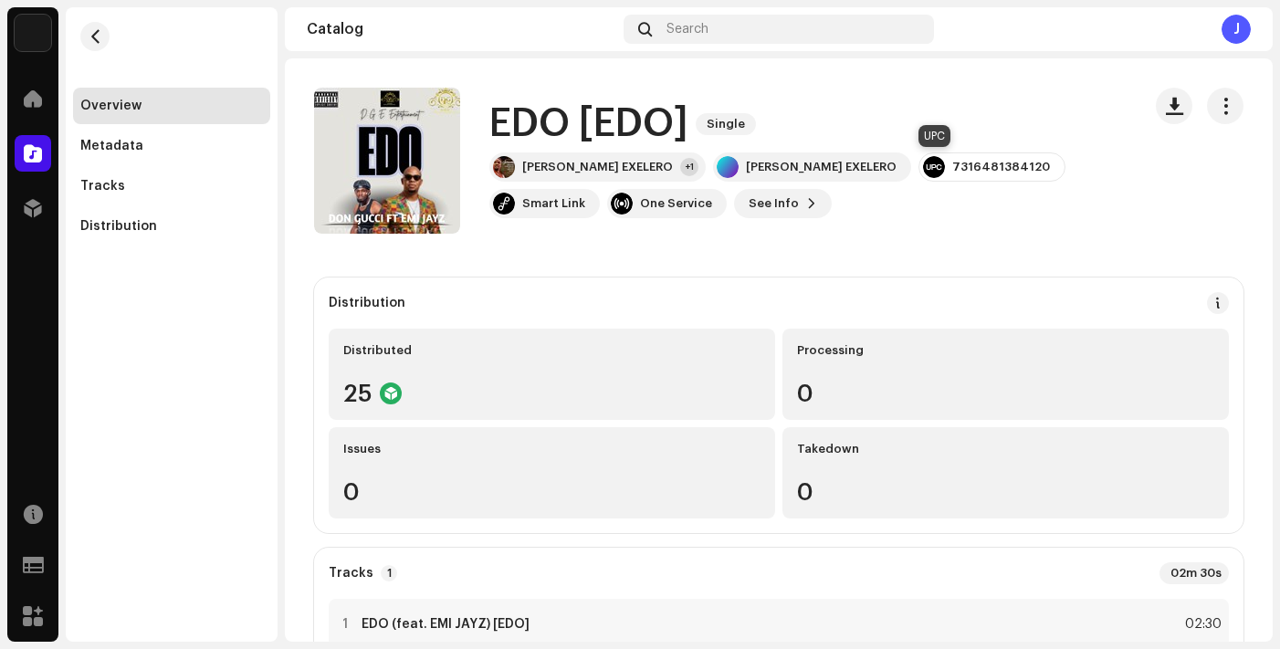
click at [952, 171] on div "7316481384120" at bounding box center [1001, 167] width 98 height 15
copy div "7316481384120"
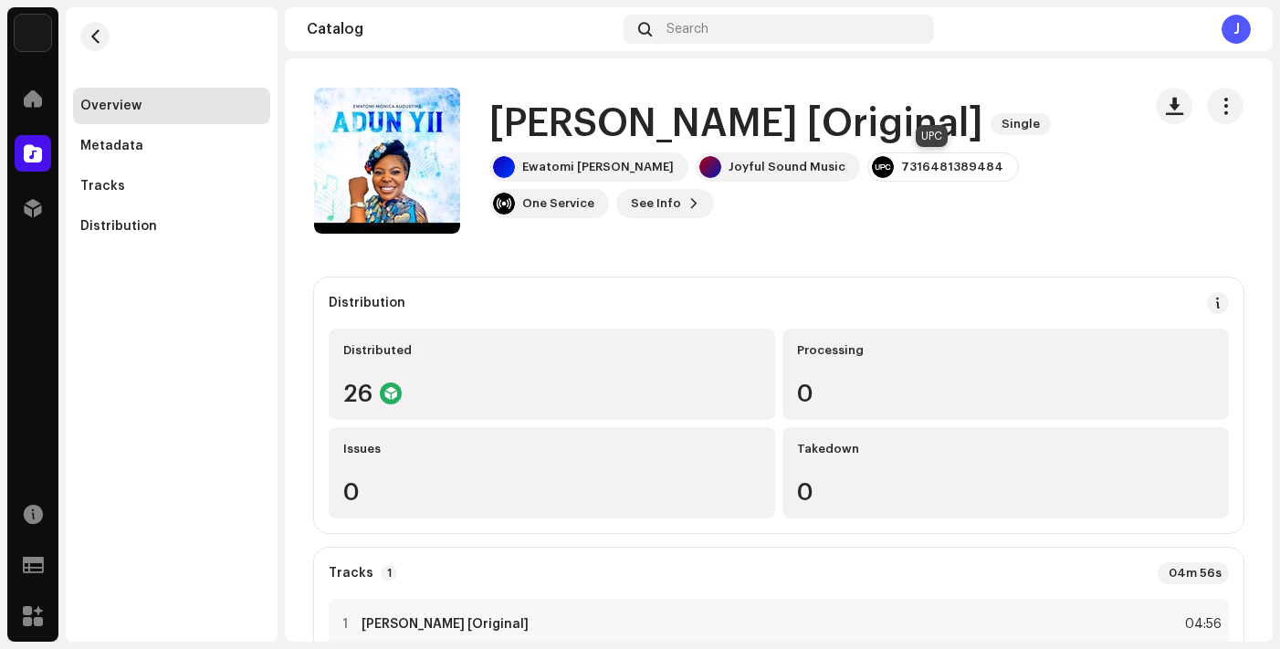
click at [904, 170] on div "7316481389484" at bounding box center [952, 167] width 102 height 15
copy div "7316481389484"
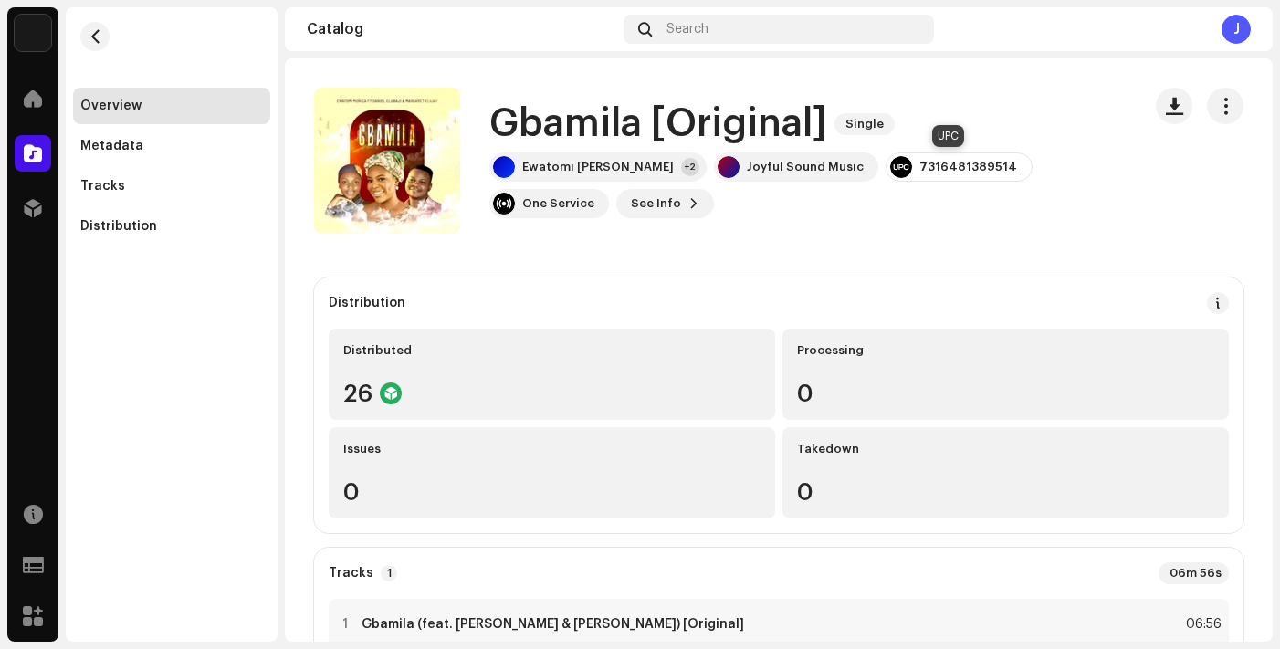
click at [948, 165] on div "7316481389514" at bounding box center [968, 167] width 98 height 15
copy div "7316481389514"
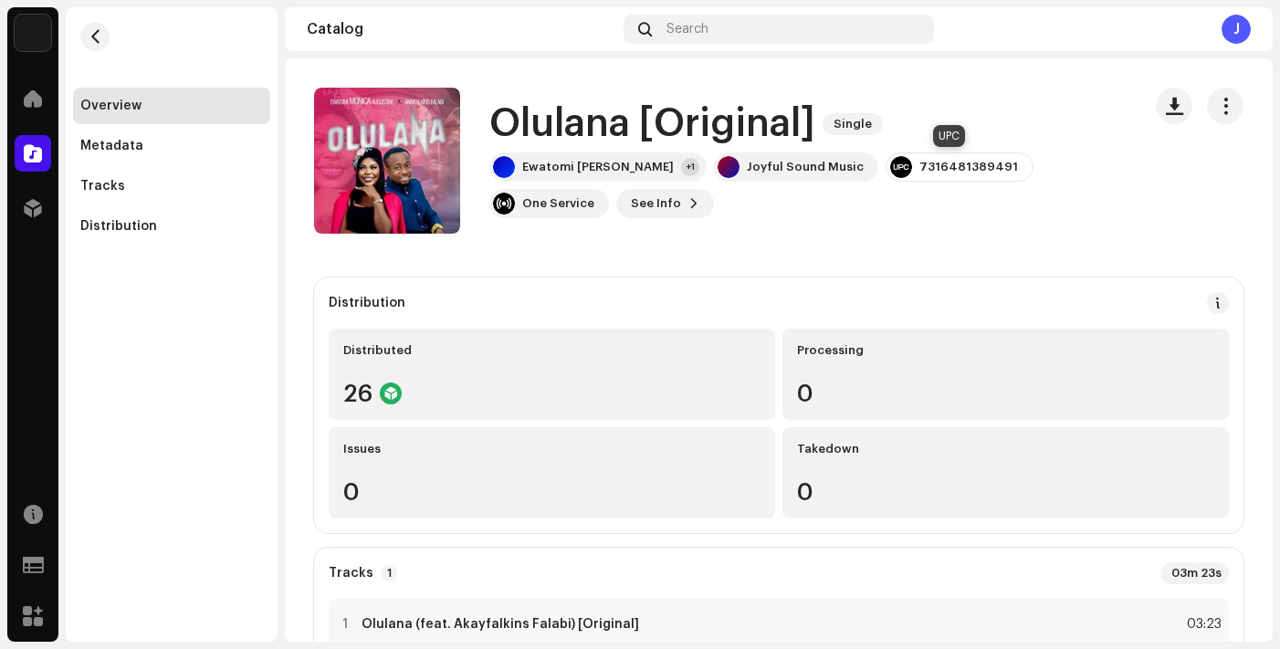
click at [928, 169] on div "7316481389491" at bounding box center [968, 167] width 99 height 15
copy div "7316481389491"
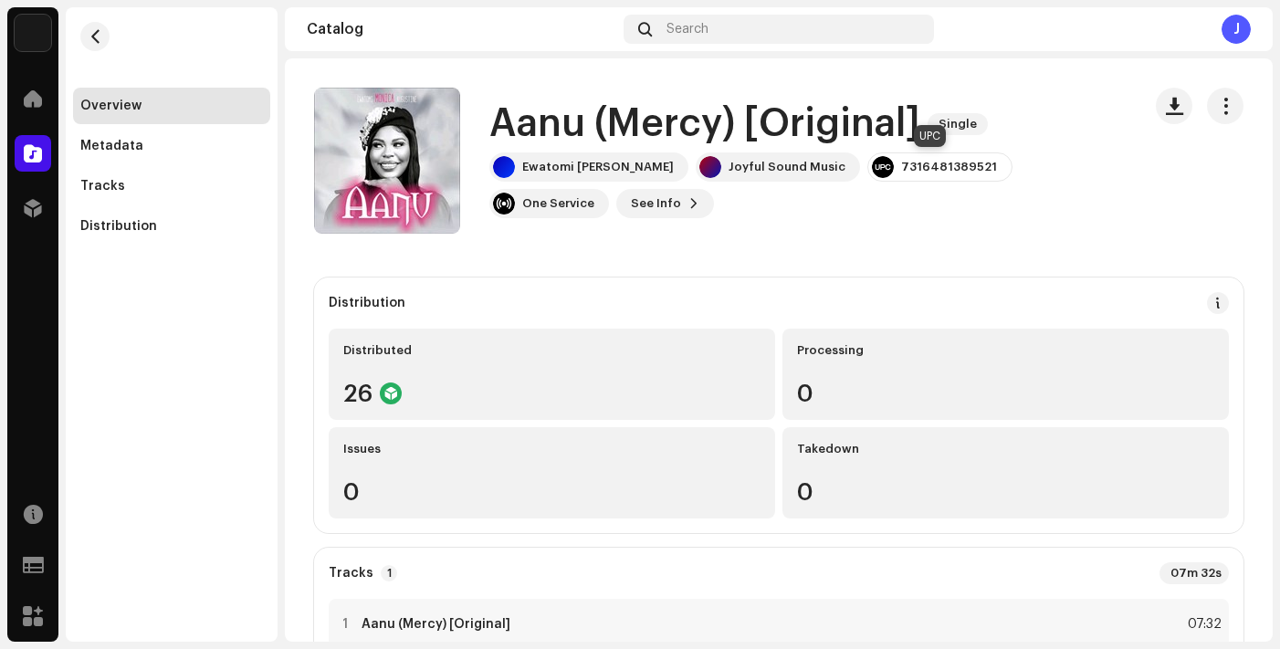
click at [902, 164] on div "7316481389521" at bounding box center [949, 167] width 96 height 15
copy div "7316481389521"
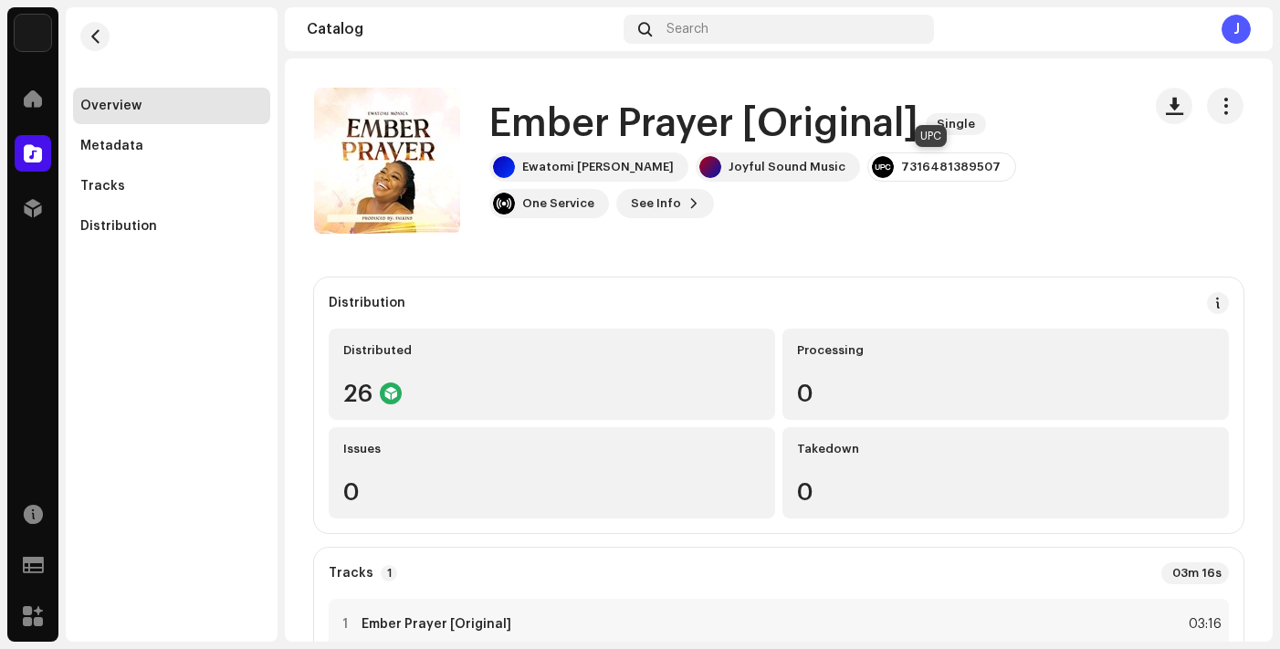
click at [907, 168] on div "7316481389507" at bounding box center [950, 167] width 99 height 15
copy div "7316481389507"
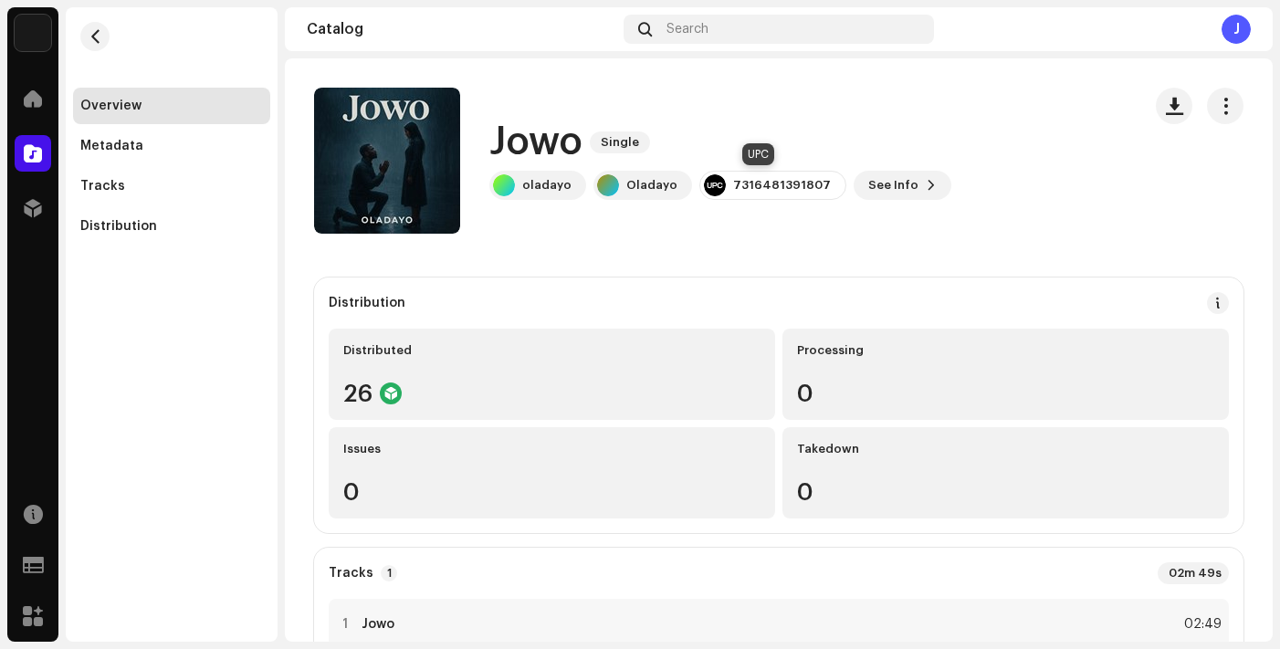
click at [757, 190] on div "7316481391807" at bounding box center [782, 185] width 98 height 15
copy div "7316481391807"
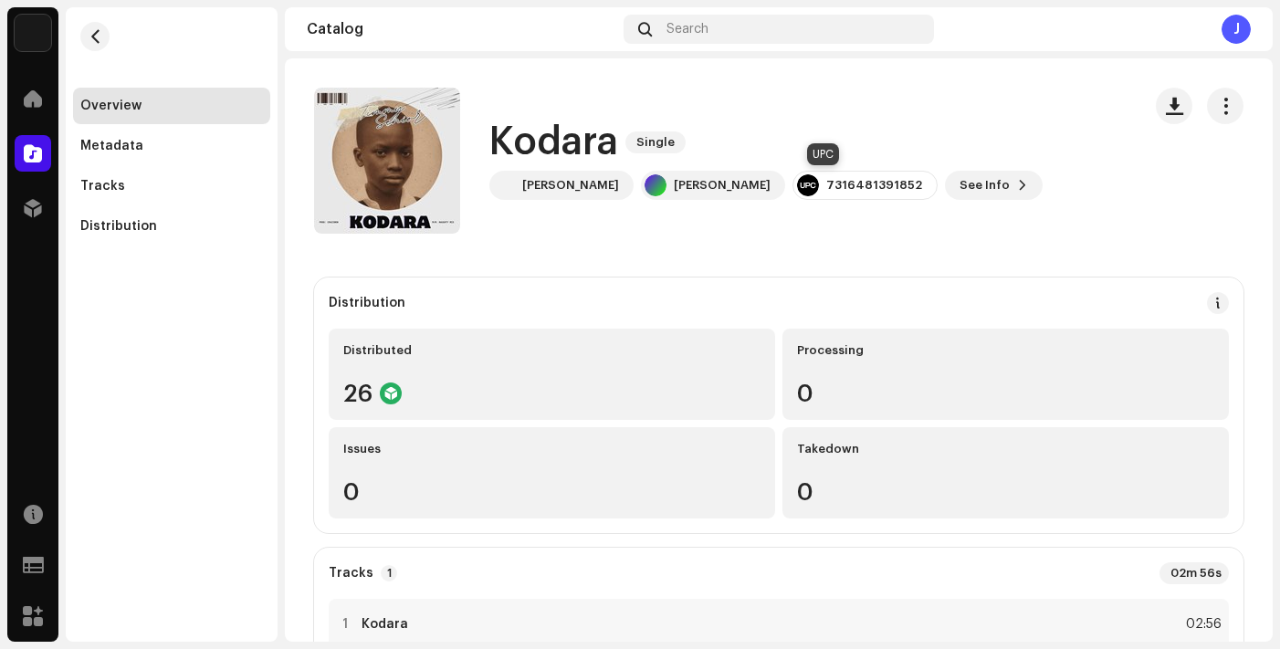
click at [826, 182] on div "7316481391852" at bounding box center [874, 185] width 96 height 15
copy div "7316481391852"
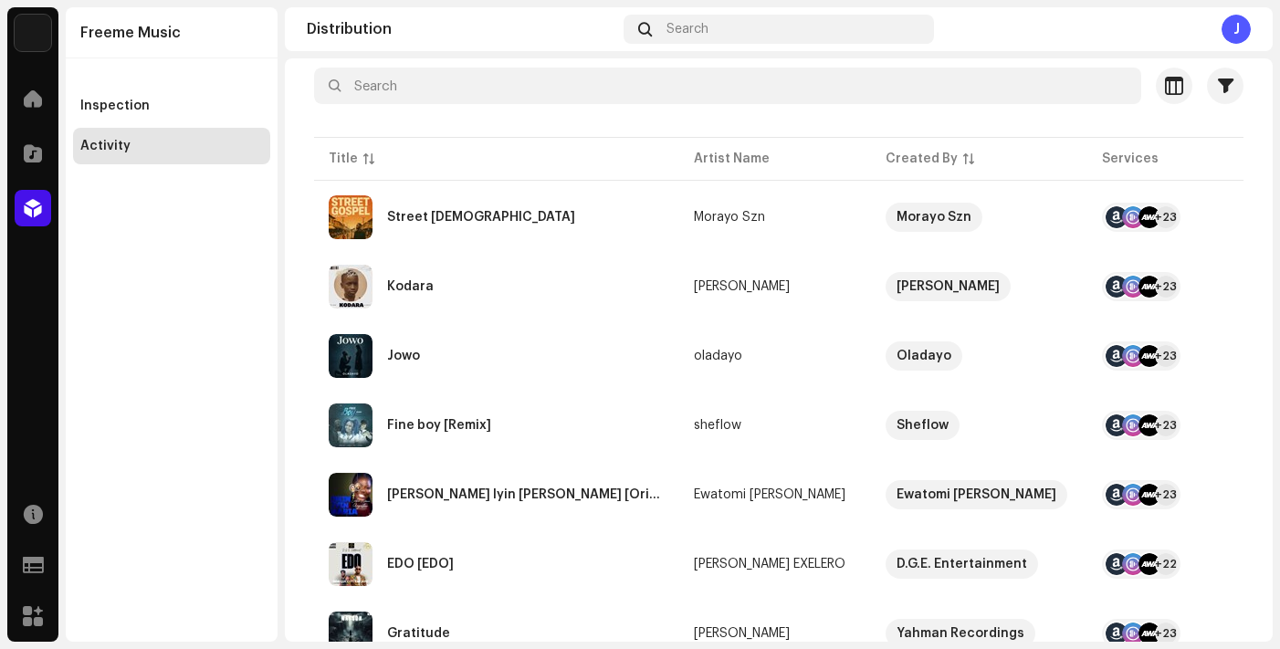
scroll to position [161, 0]
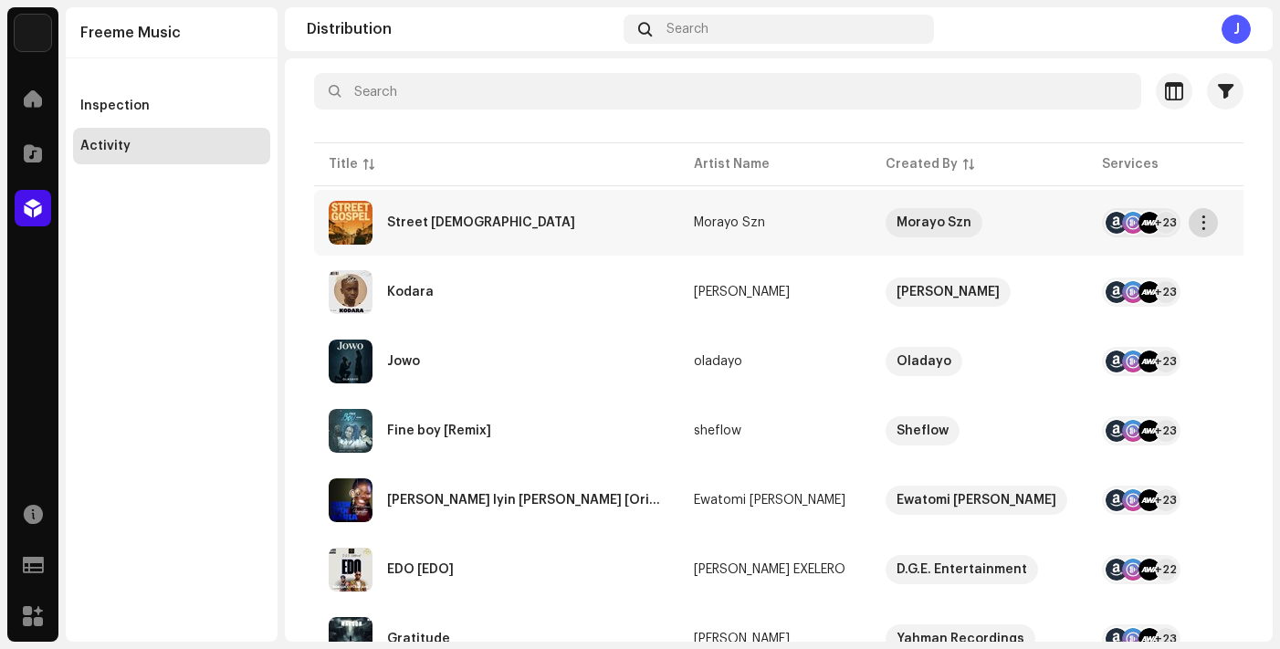
click at [1203, 225] on span "button" at bounding box center [1204, 222] width 14 height 15
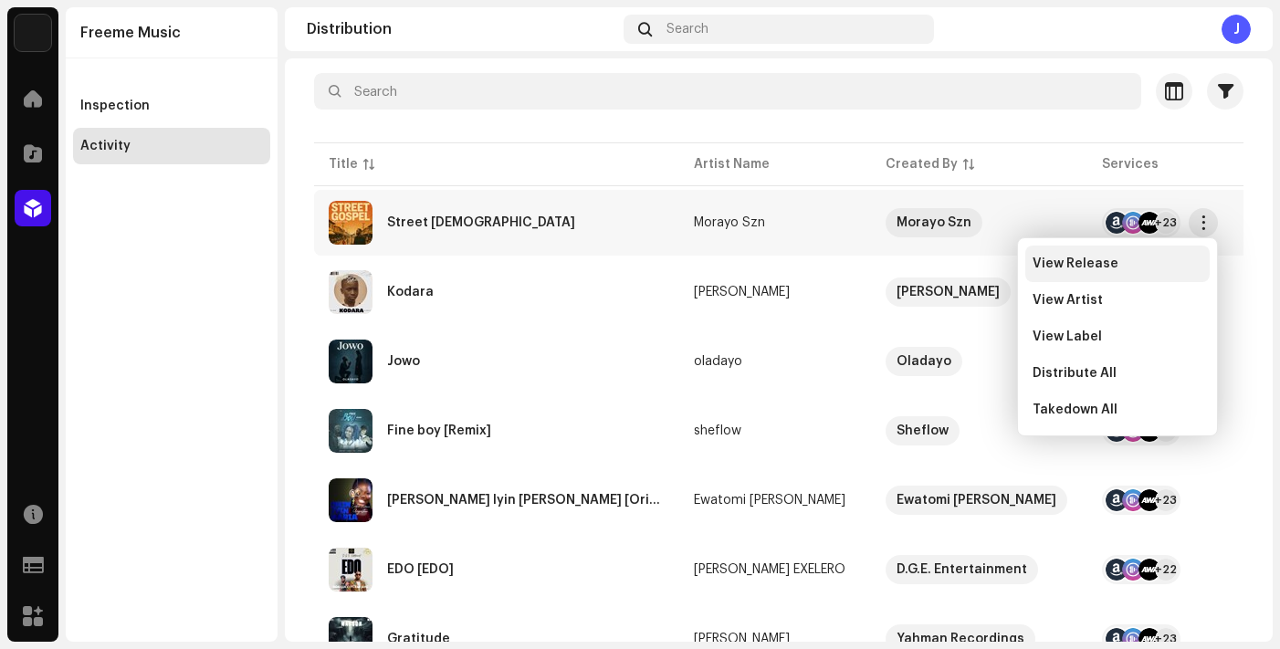
click at [1042, 267] on span "View Release" at bounding box center [1075, 263] width 86 height 15
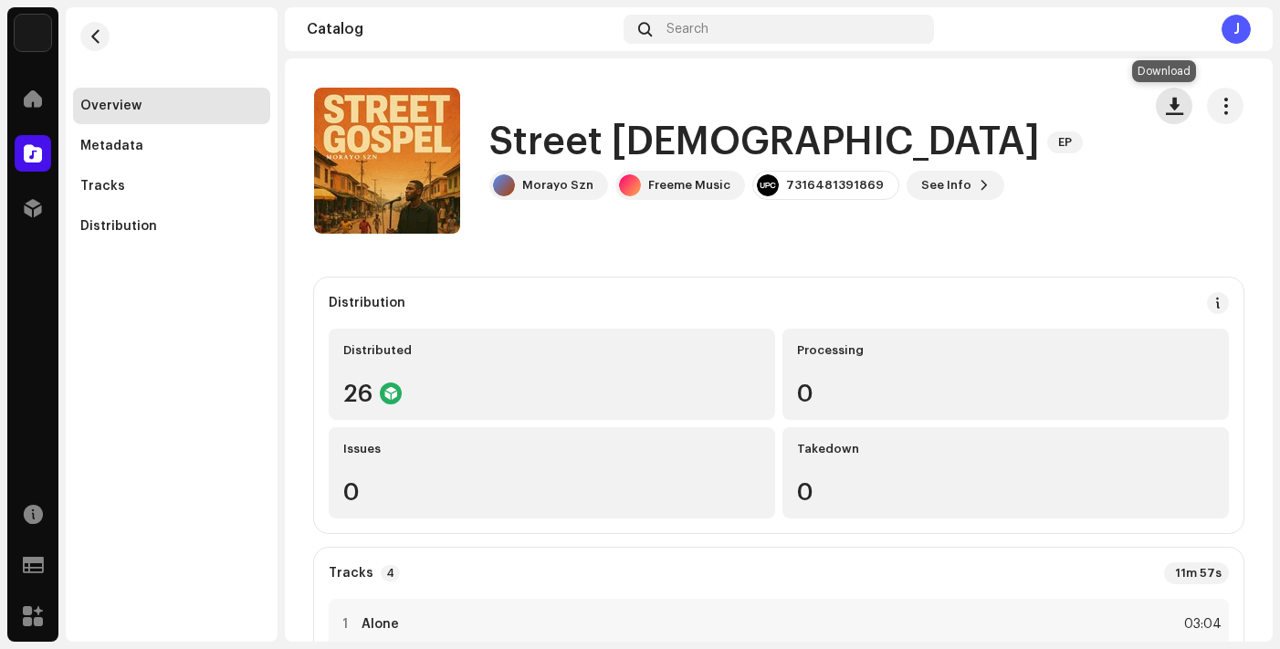
click at [1166, 99] on span "button" at bounding box center [1173, 106] width 17 height 15
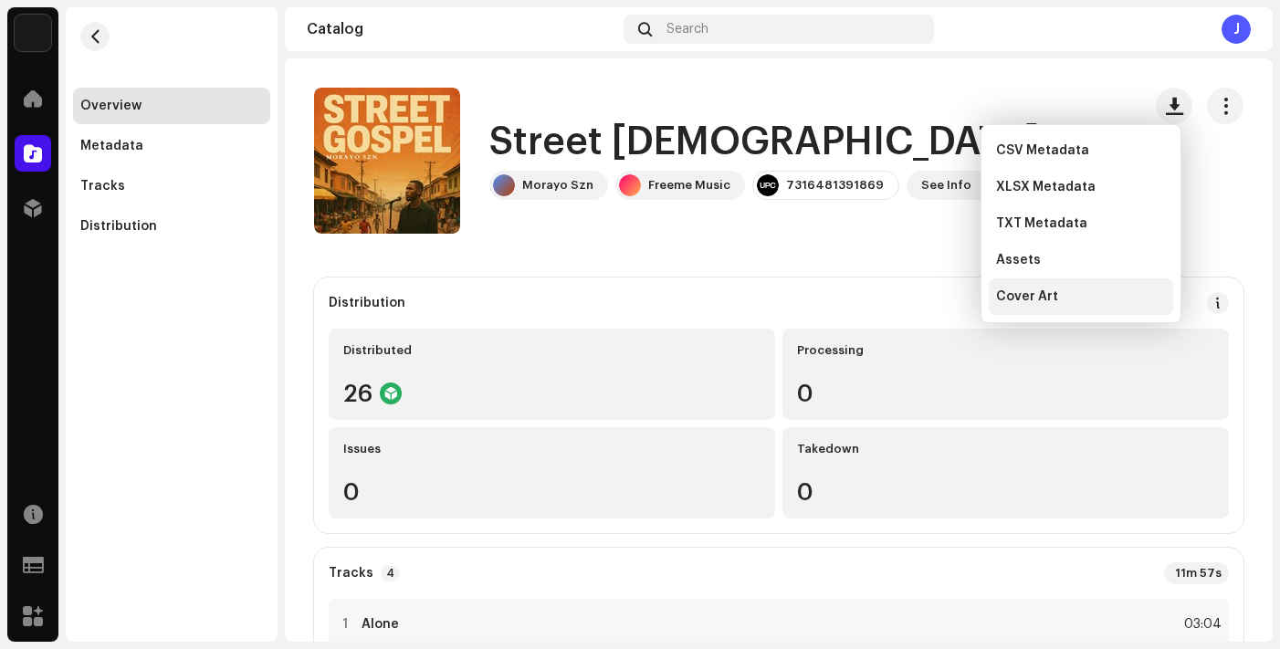
click at [1034, 293] on span "Cover Art" at bounding box center [1027, 296] width 62 height 15
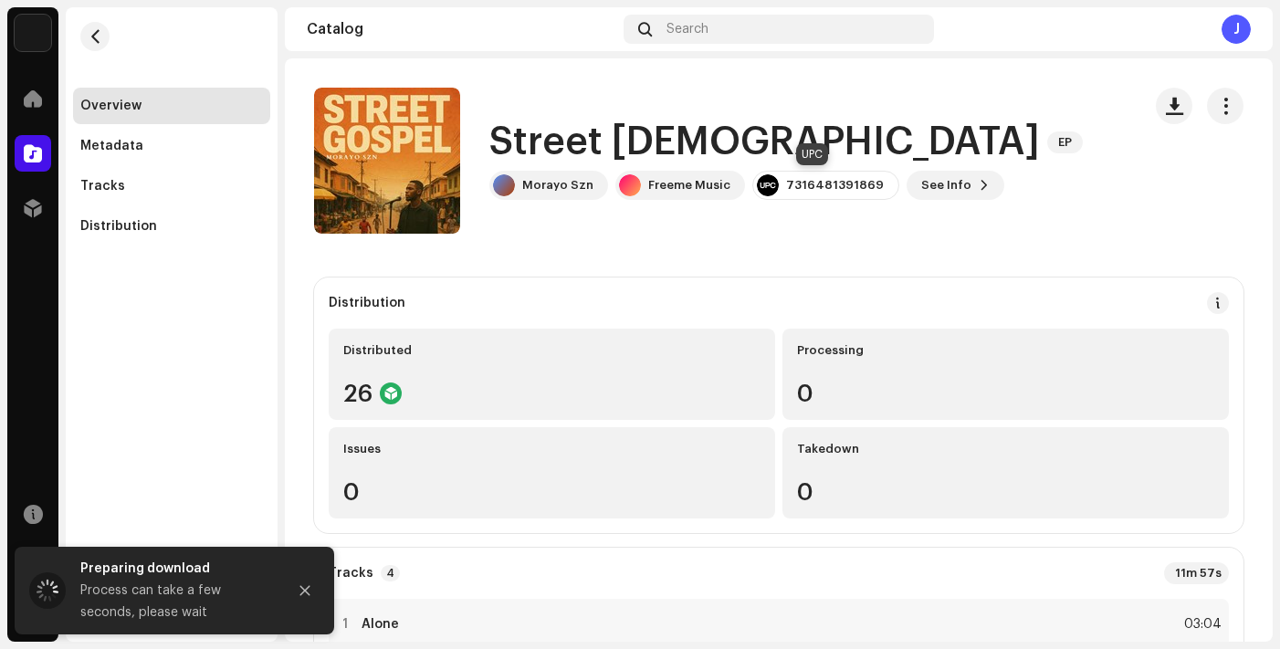
click at [809, 187] on div "7316481391869" at bounding box center [835, 185] width 98 height 15
copy div "7316481391869"
